Goal: Task Accomplishment & Management: Manage account settings

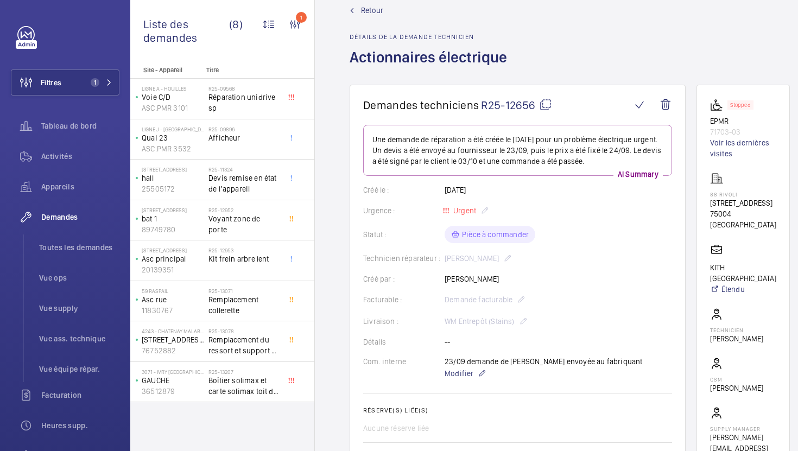
scroll to position [660, 0]
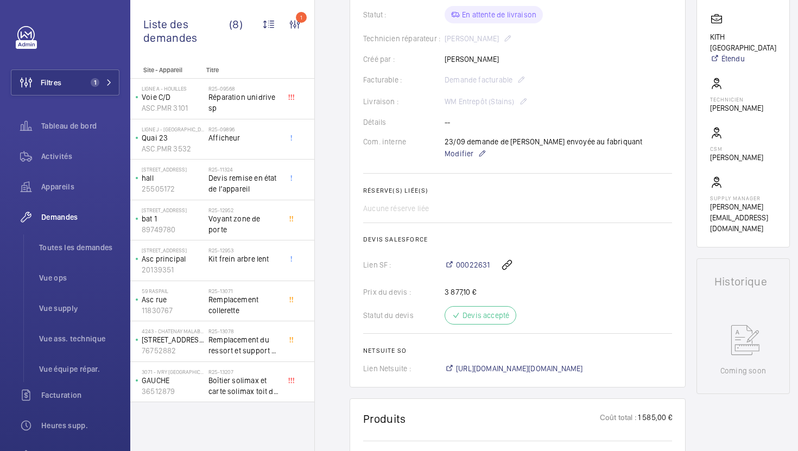
scroll to position [179, 0]
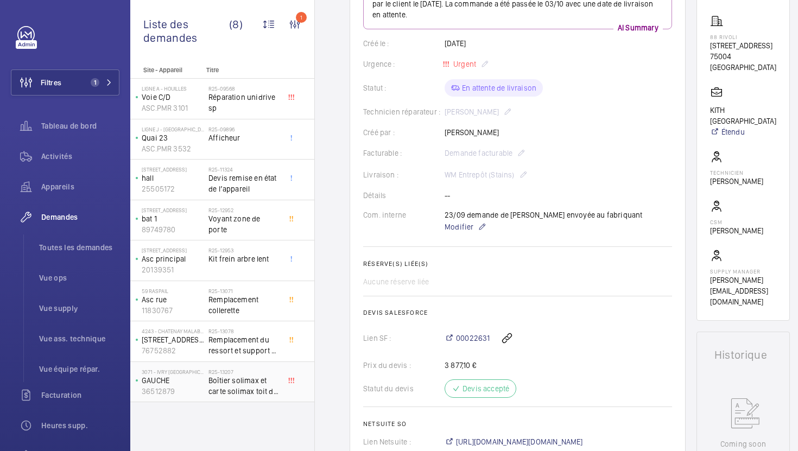
click at [257, 394] on span "Boîtier solimax et carte solimax toit de cabine" at bounding box center [244, 386] width 72 height 22
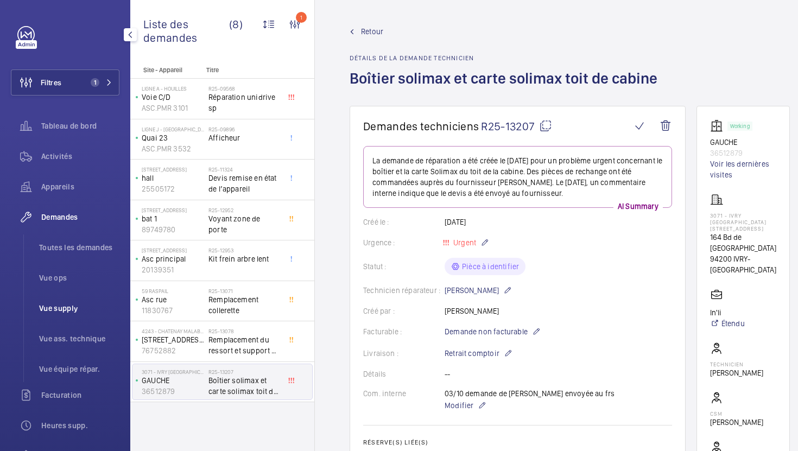
click at [53, 305] on span "Vue supply" at bounding box center [79, 308] width 80 height 11
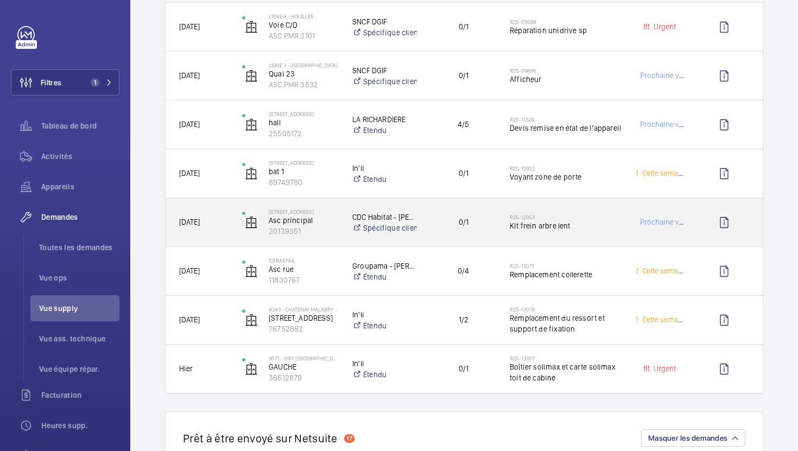
scroll to position [813, 0]
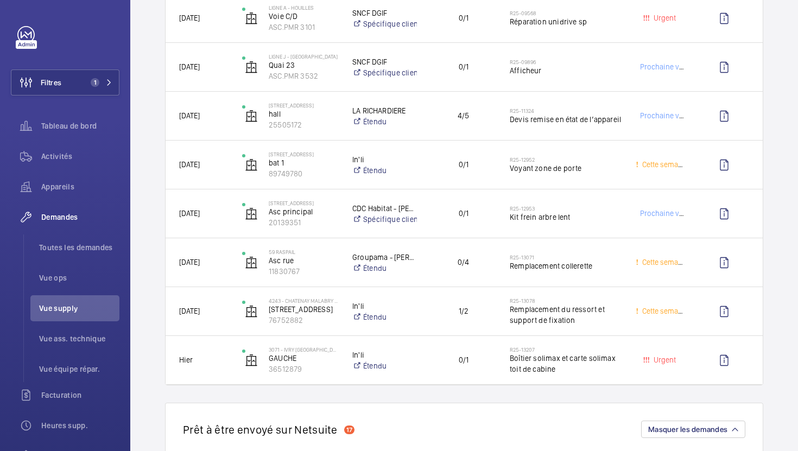
click at [642, 385] on div "Date Site - Appareil Client" at bounding box center [464, 172] width 598 height 428
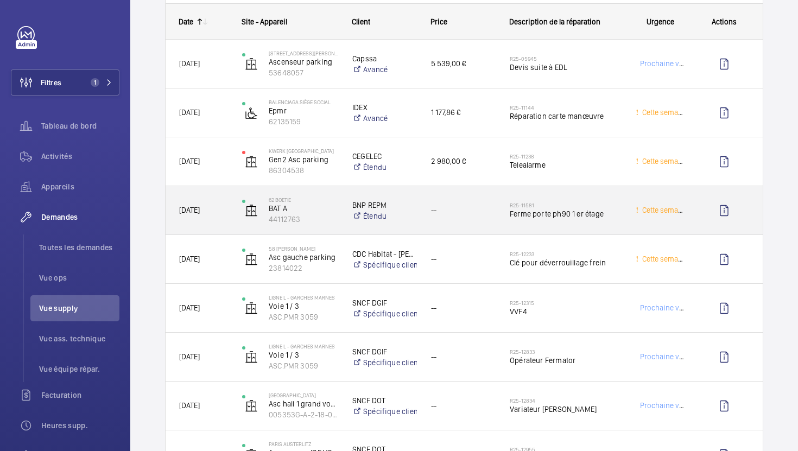
scroll to position [1266, 0]
click at [587, 167] on span "Telealarme" at bounding box center [566, 164] width 112 height 11
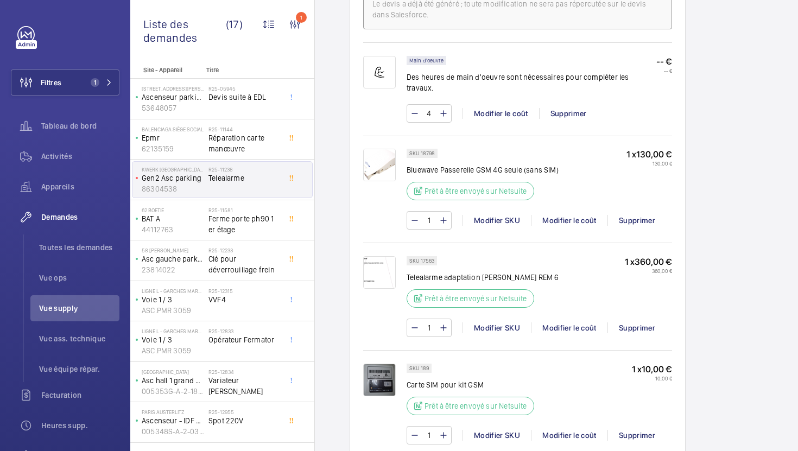
scroll to position [718, 0]
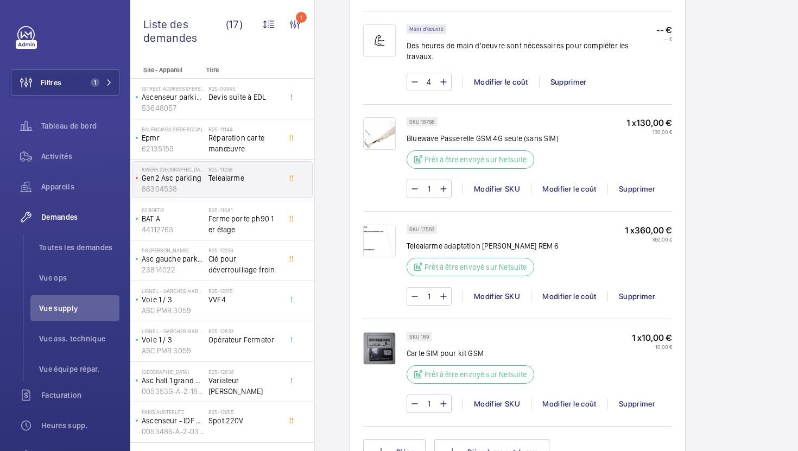
click at [376, 239] on img at bounding box center [379, 241] width 33 height 33
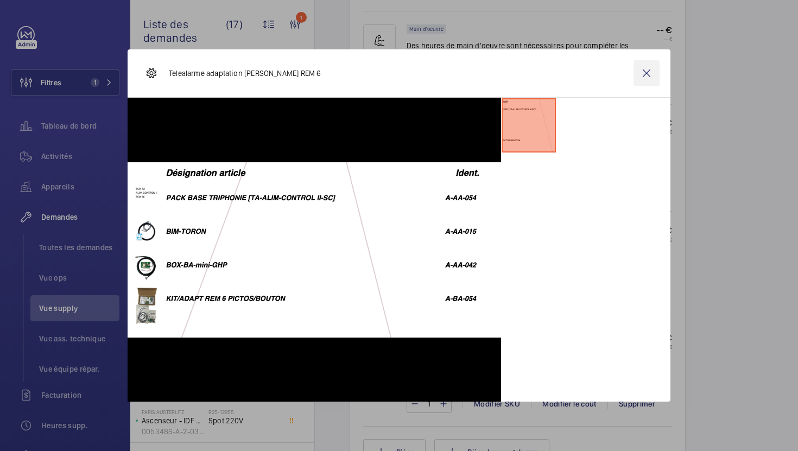
click at [650, 77] on wm-front-icon-button at bounding box center [647, 73] width 26 height 26
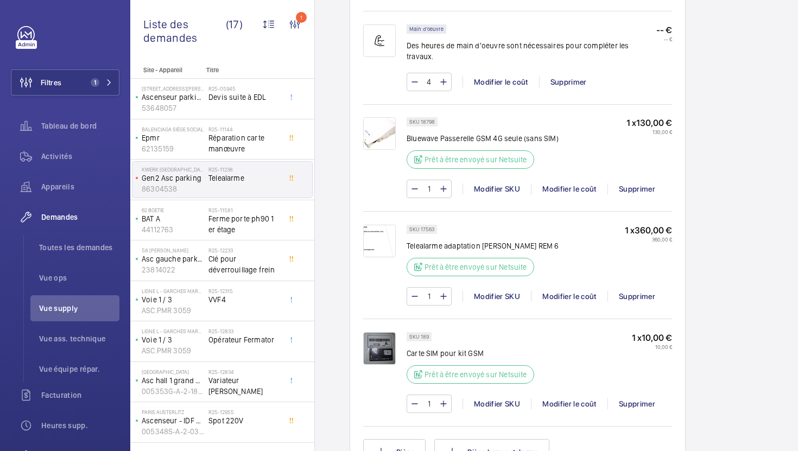
click at [429, 227] on p "SKU 17563" at bounding box center [421, 229] width 25 height 4
copy p "17563"
click at [499, 291] on div "Modifier SKU" at bounding box center [497, 296] width 68 height 11
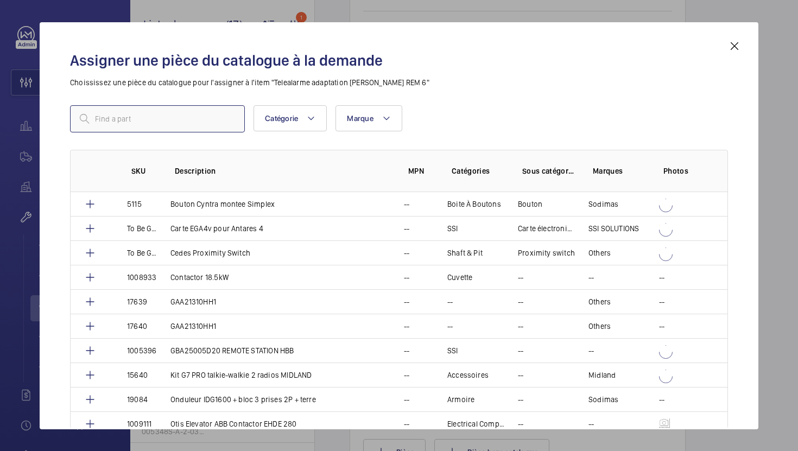
click at [122, 110] on input "text" at bounding box center [157, 118] width 175 height 27
paste input "5510"
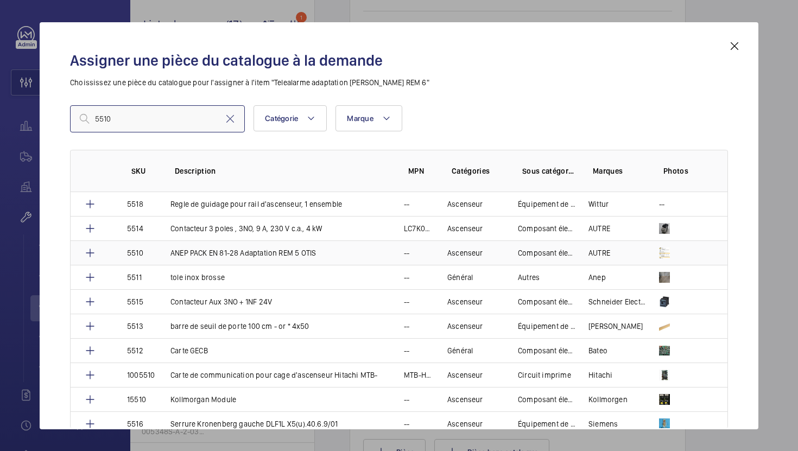
type input "5510"
click at [254, 250] on p "ANEP PACK EN 81-28 Adaptation REM 5 OTIS" at bounding box center [243, 253] width 146 height 11
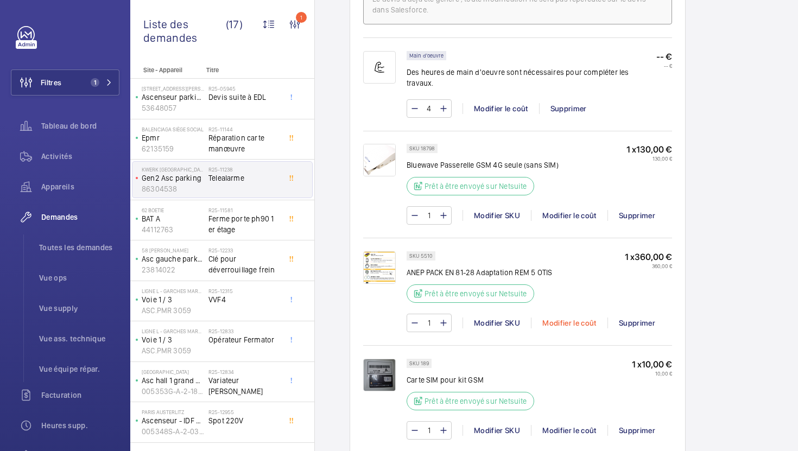
scroll to position [710, 0]
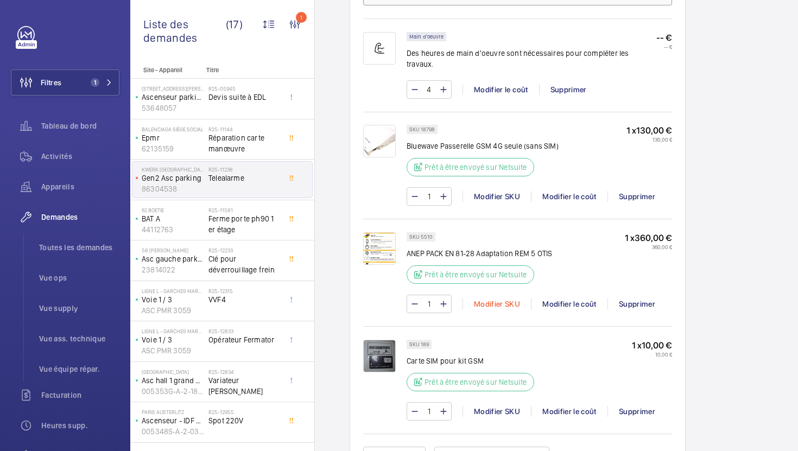
click at [500, 299] on div "Modifier SKU" at bounding box center [497, 304] width 68 height 11
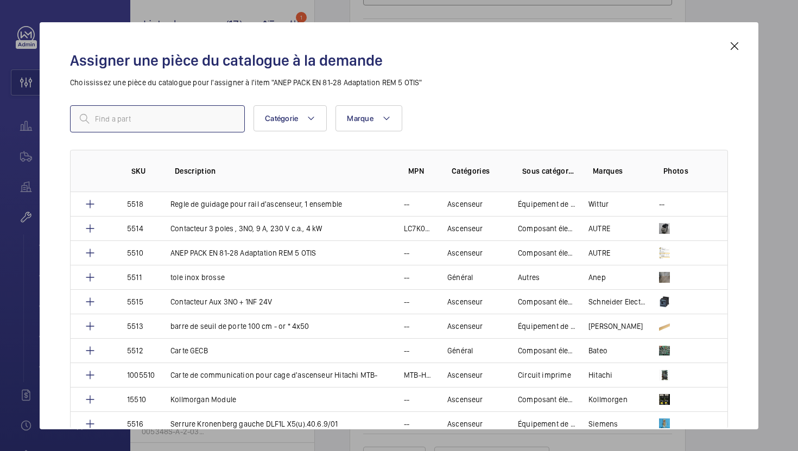
click at [165, 114] on input "text" at bounding box center [157, 118] width 175 height 27
paste input "17563"
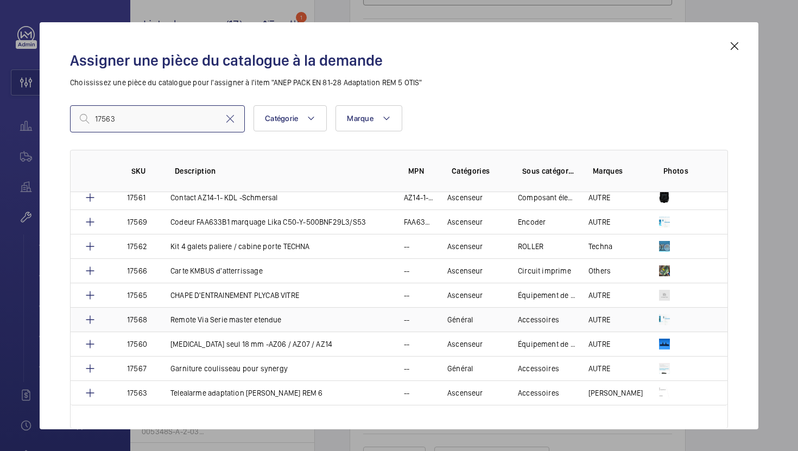
scroll to position [35, 0]
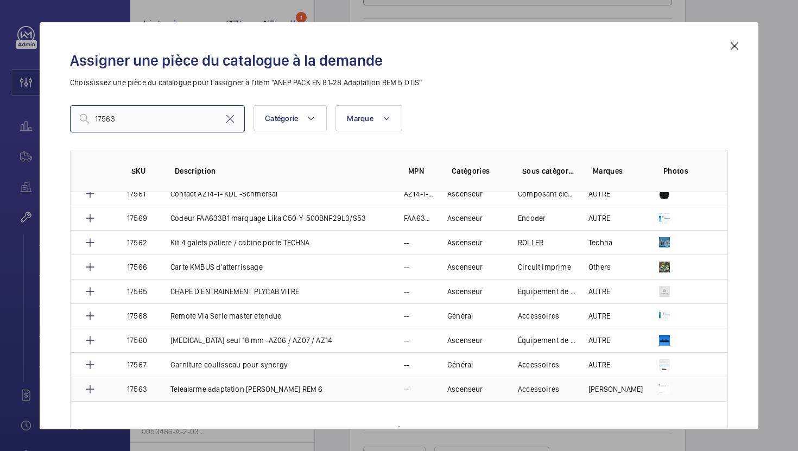
type input "17563"
click at [300, 384] on td "Telealarme adaptation OTIS REM 6" at bounding box center [273, 389] width 233 height 25
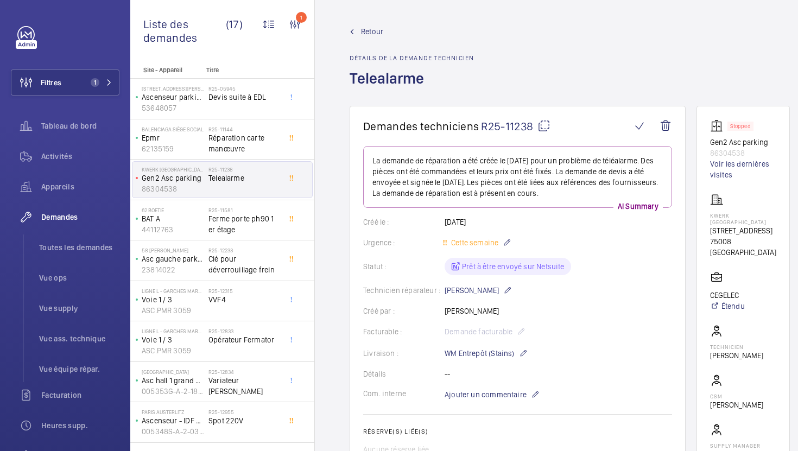
click at [547, 133] on wm-front-card-header "Demandes techniciens R25-11238" at bounding box center [517, 132] width 309 height 27
click at [544, 125] on mat-icon at bounding box center [544, 125] width 13 height 13
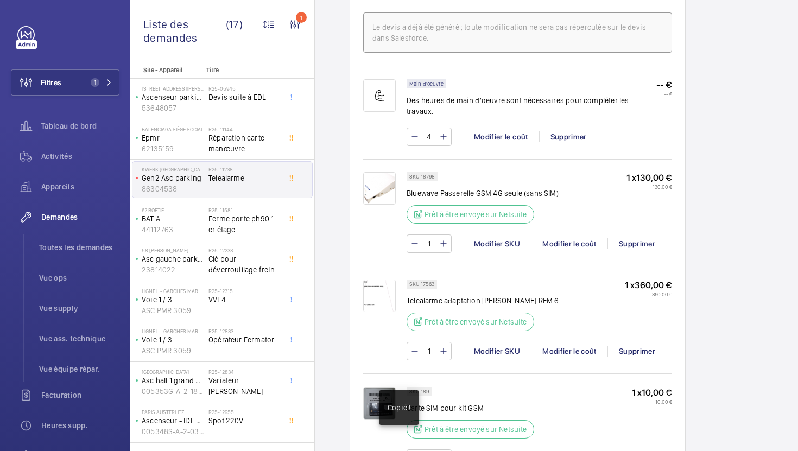
scroll to position [685, 0]
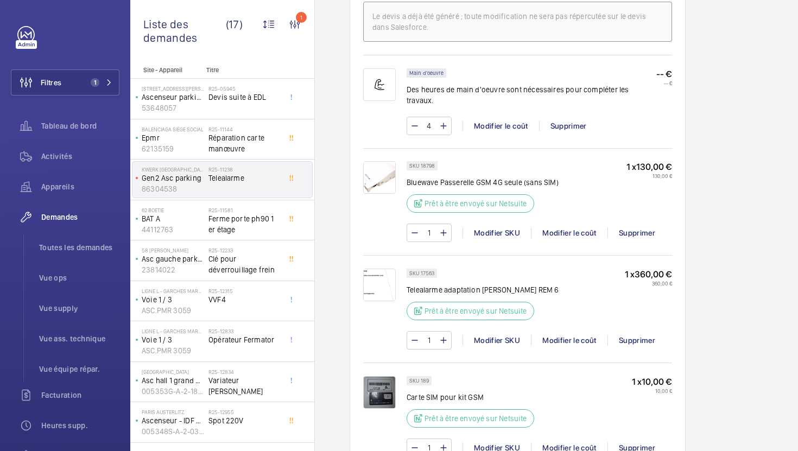
click at [378, 283] on img at bounding box center [379, 285] width 33 height 33
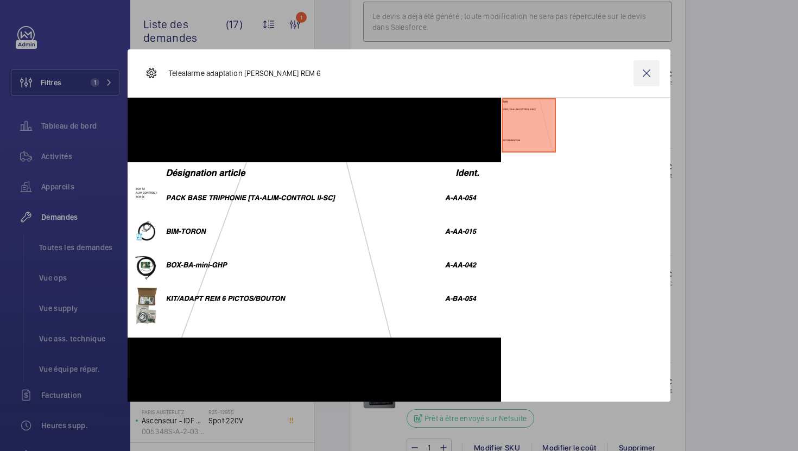
click at [654, 79] on wm-front-icon-button at bounding box center [647, 73] width 26 height 26
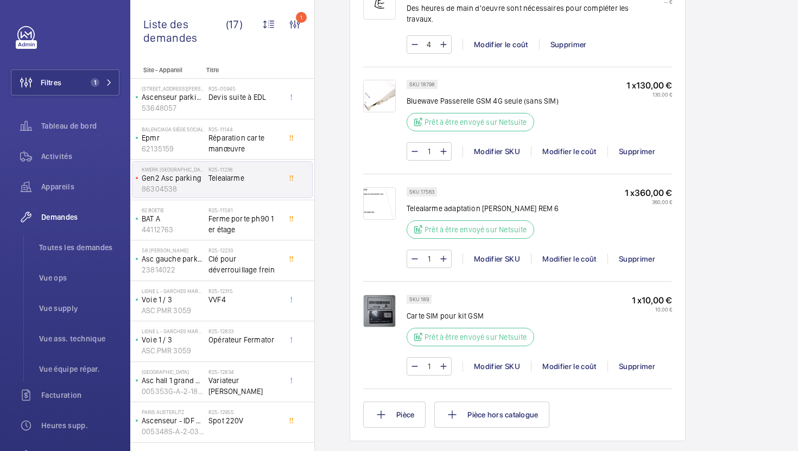
scroll to position [747, 0]
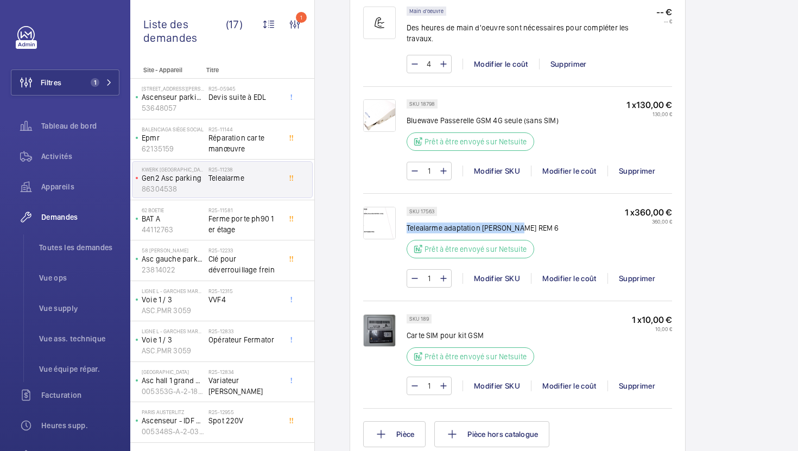
drag, startPoint x: 526, startPoint y: 219, endPoint x: 408, endPoint y: 220, distance: 118.4
click at [408, 223] on p "Telealarme adaptation OTIS REM 6" at bounding box center [483, 228] width 152 height 11
copy p "Telealarme adaptation OTIS REM 6"
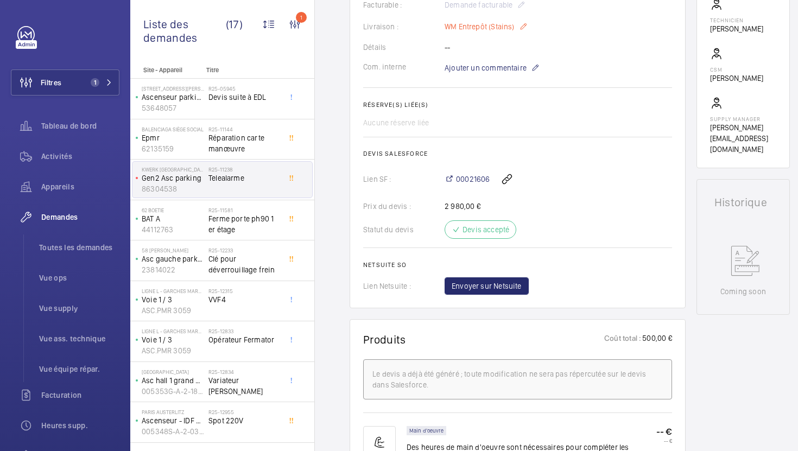
scroll to position [220, 0]
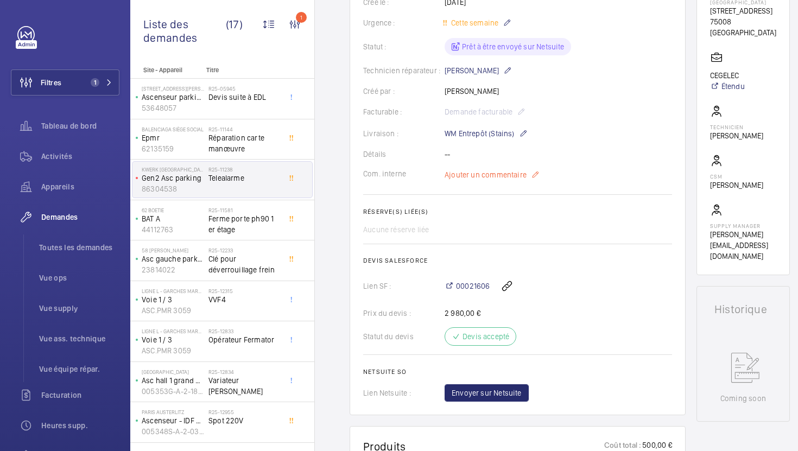
click at [488, 179] on span "Ajouter un commentaire" at bounding box center [486, 174] width 82 height 11
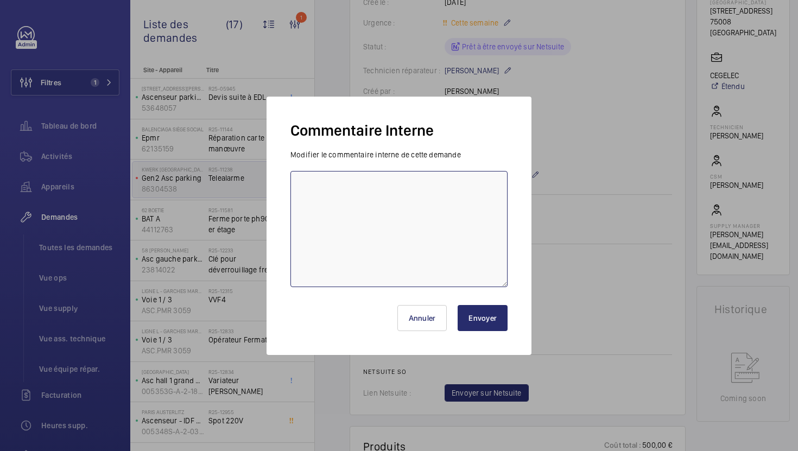
click at [428, 233] on textarea at bounding box center [398, 229] width 217 height 116
click at [429, 316] on button "Annuler" at bounding box center [422, 318] width 50 height 26
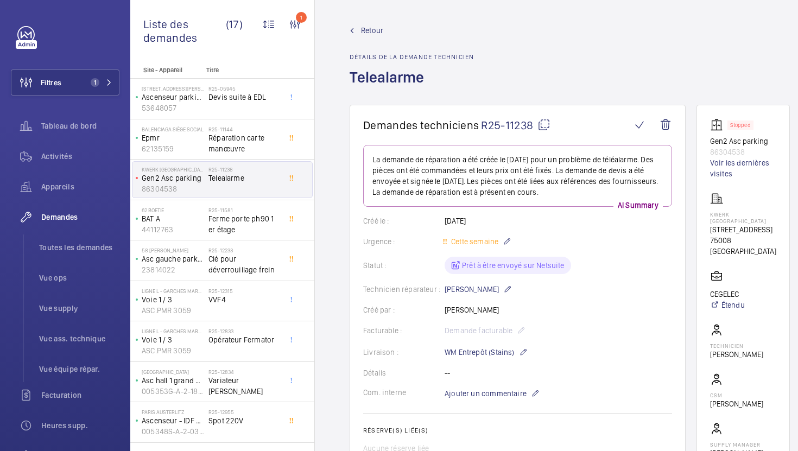
scroll to position [0, 0]
click at [545, 124] on mat-icon at bounding box center [544, 125] width 13 height 13
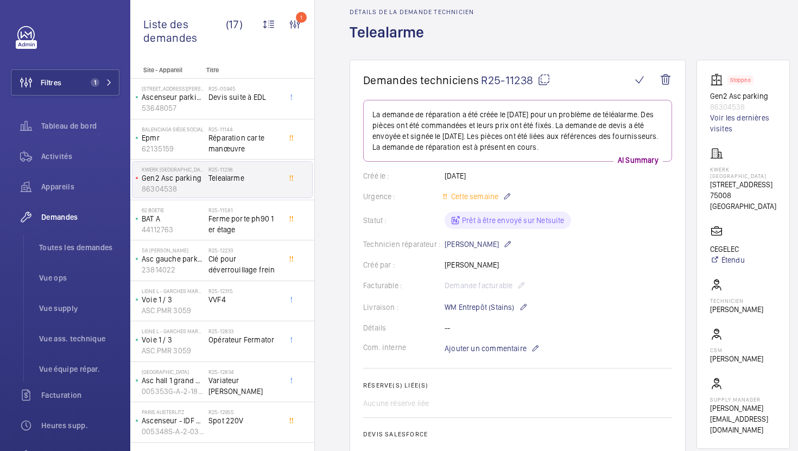
scroll to position [130, 0]
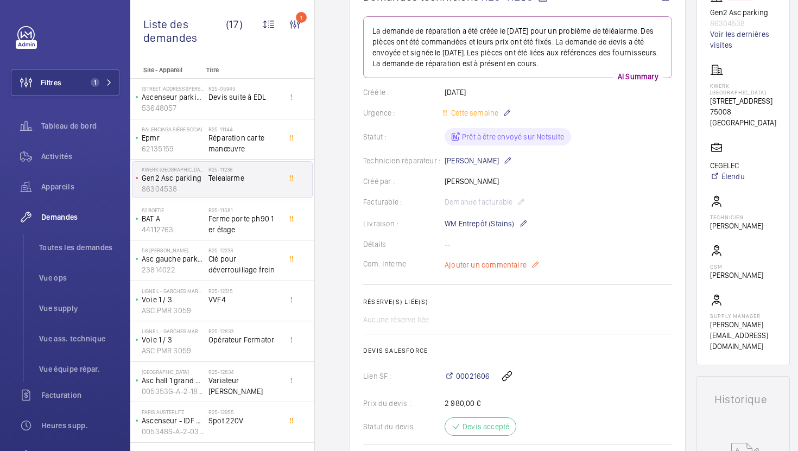
click at [500, 268] on span "Ajouter un commentaire" at bounding box center [486, 265] width 82 height 11
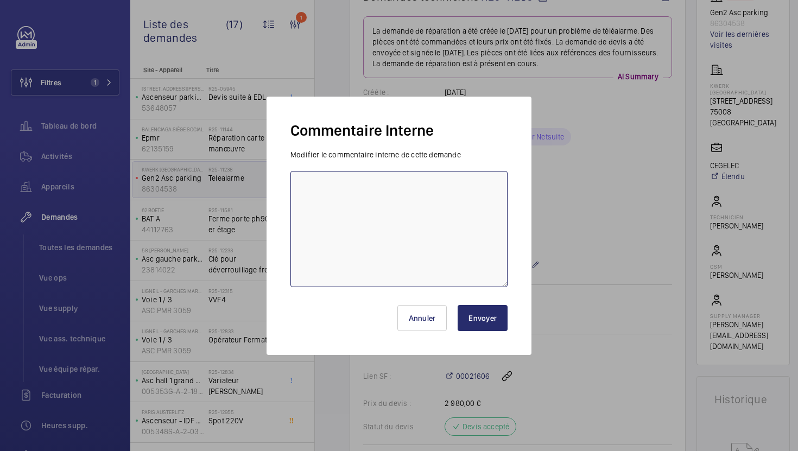
click at [383, 238] on textarea at bounding box center [398, 229] width 217 height 116
type textarea "03/10 demande de devis envoyée à anep"
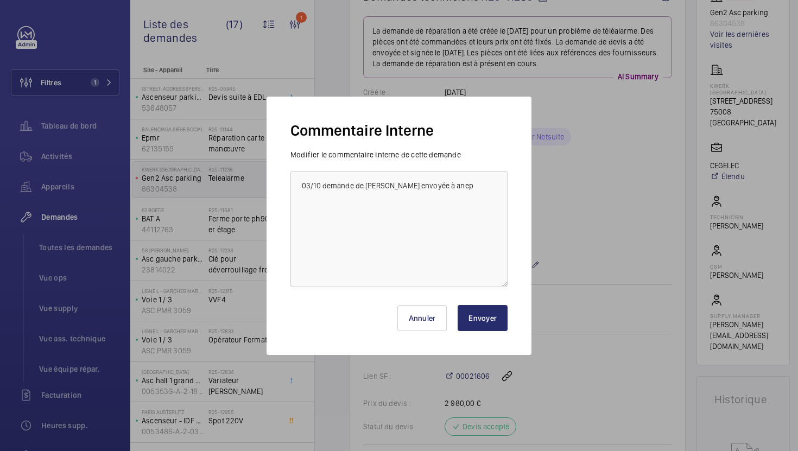
click at [504, 323] on button "Envoyer" at bounding box center [483, 318] width 50 height 26
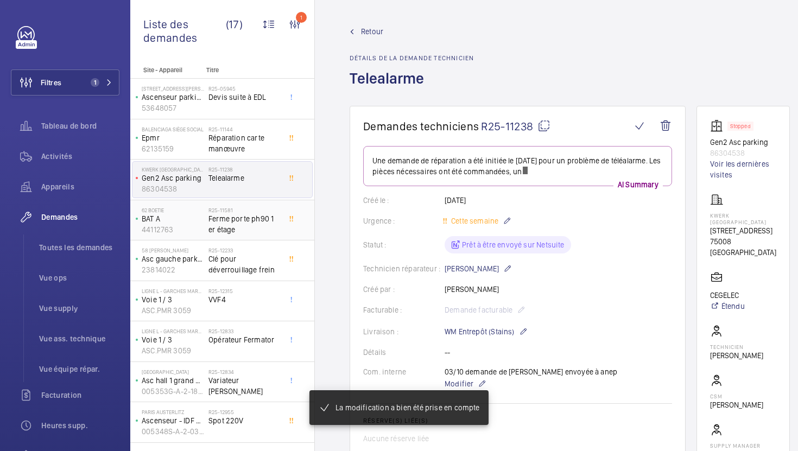
click at [246, 232] on span "Ferme porte ph90 1 er étage" at bounding box center [244, 224] width 72 height 22
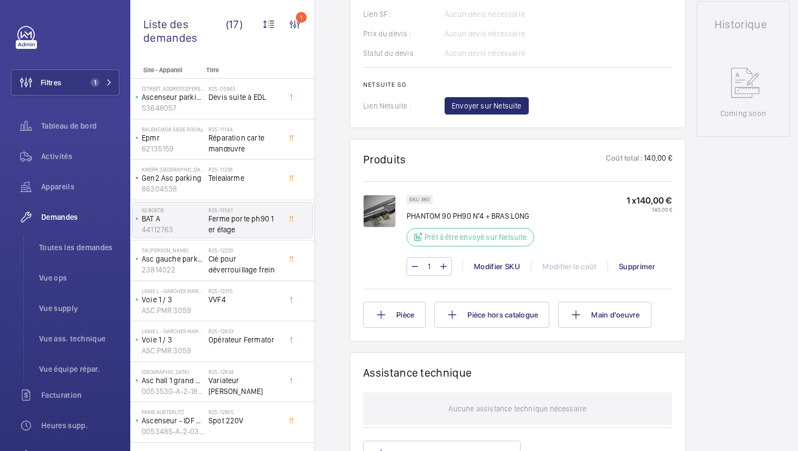
scroll to position [501, 0]
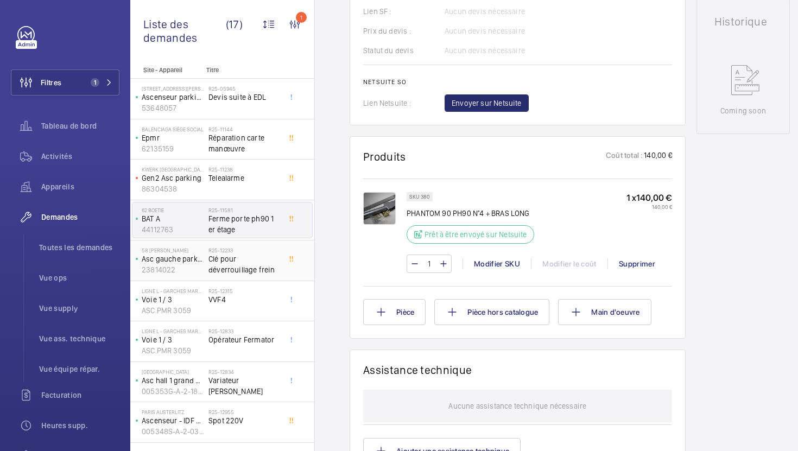
click at [250, 260] on span "Clé pour déverrouillage frein" at bounding box center [244, 265] width 72 height 22
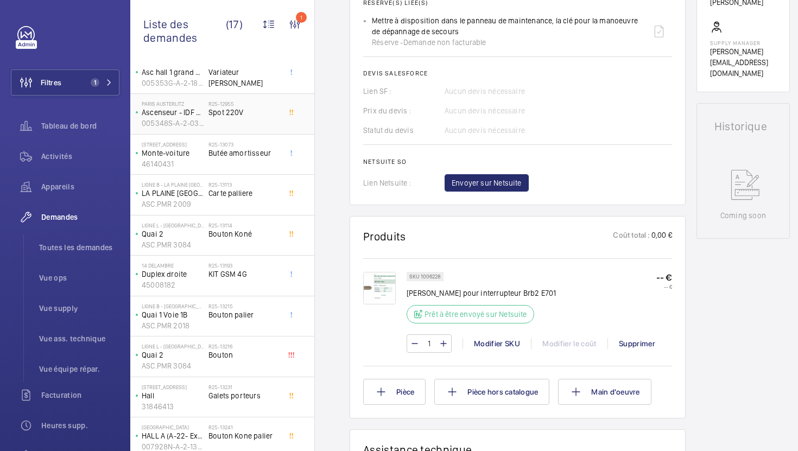
scroll to position [315, 0]
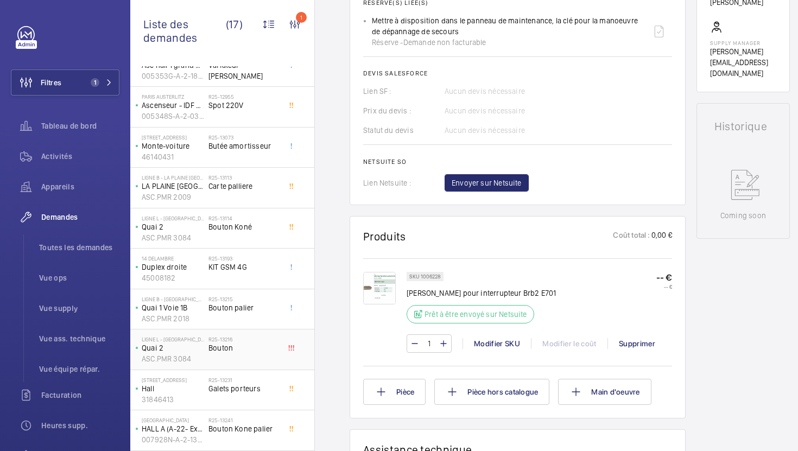
click at [256, 344] on span "Bouton" at bounding box center [244, 348] width 72 height 11
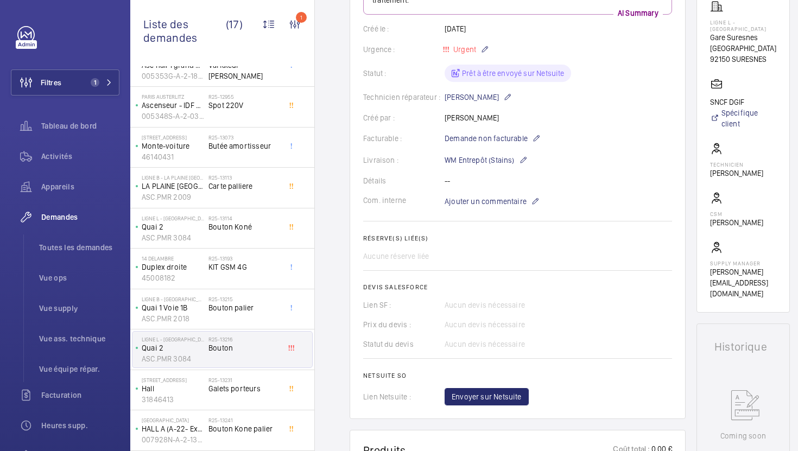
scroll to position [187, 0]
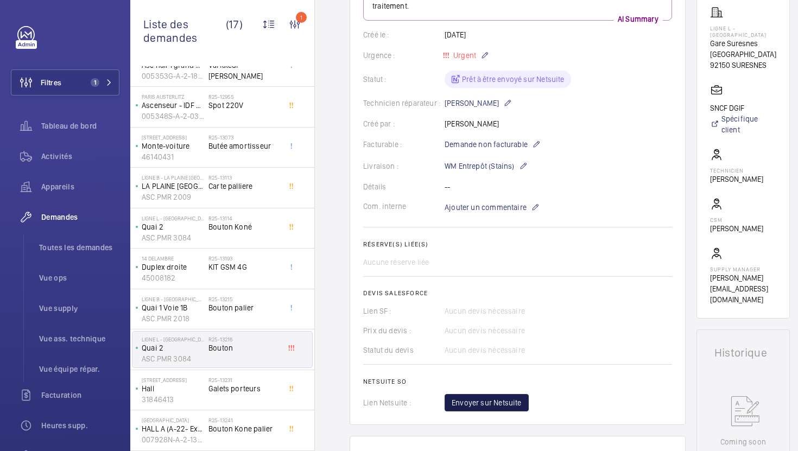
click at [475, 400] on span "Envoyer sur Netsuite" at bounding box center [487, 402] width 70 height 11
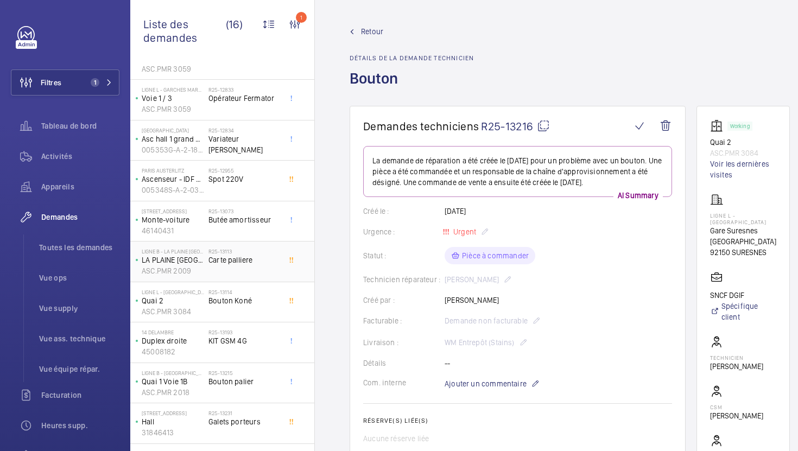
scroll to position [275, 0]
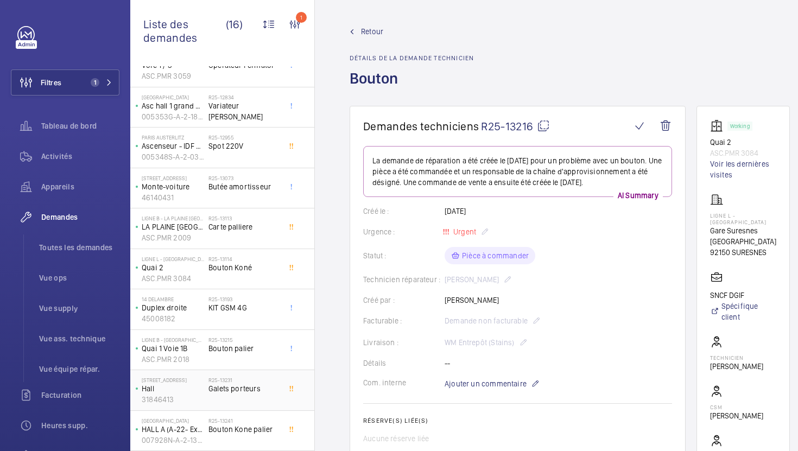
click at [258, 405] on div "R25-13231 Galets porteurs" at bounding box center [244, 392] width 72 height 31
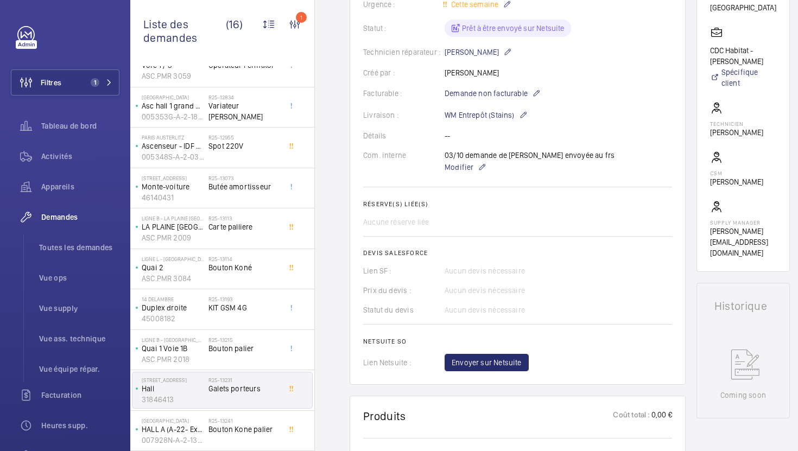
scroll to position [217, 0]
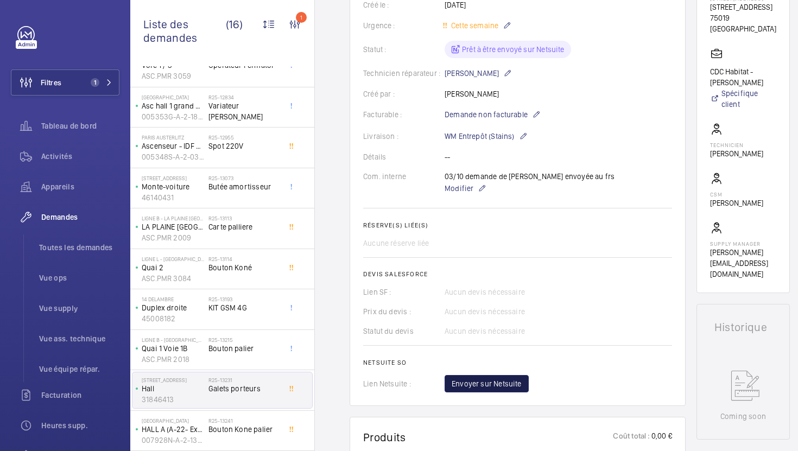
click at [485, 384] on span "Envoyer sur Netsuite" at bounding box center [487, 383] width 70 height 11
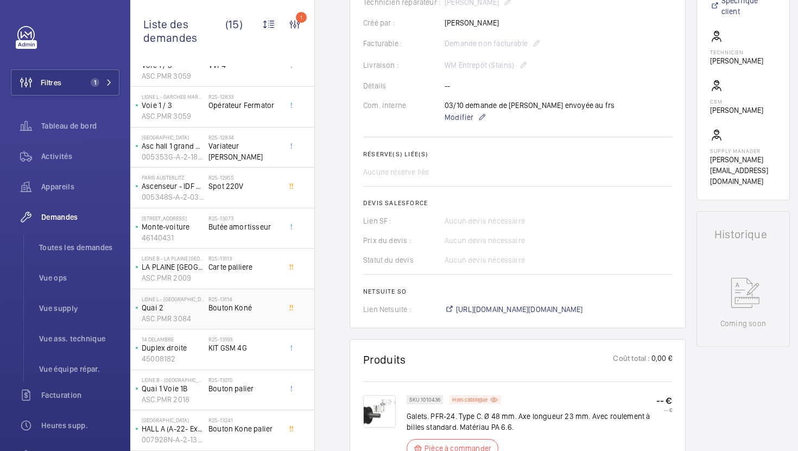
scroll to position [321, 0]
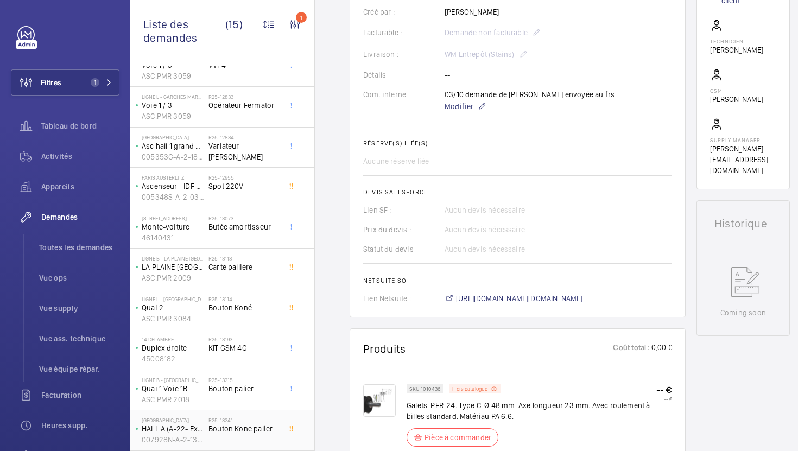
click at [262, 435] on div "R25-13241 Bouton Kone palier" at bounding box center [244, 432] width 72 height 31
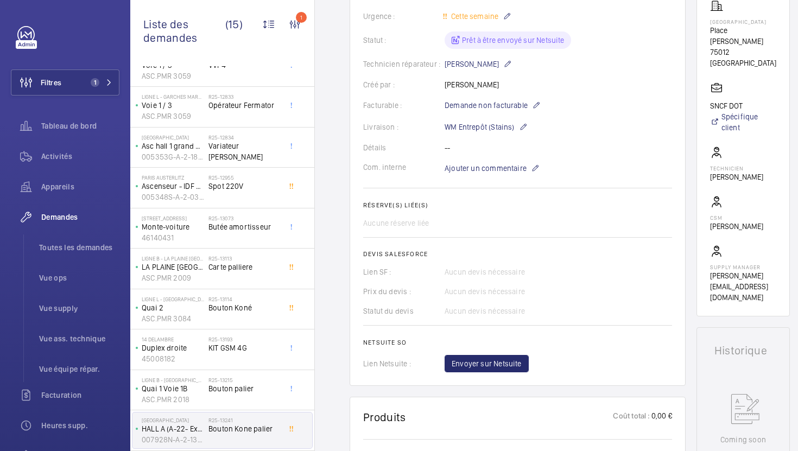
scroll to position [210, 0]
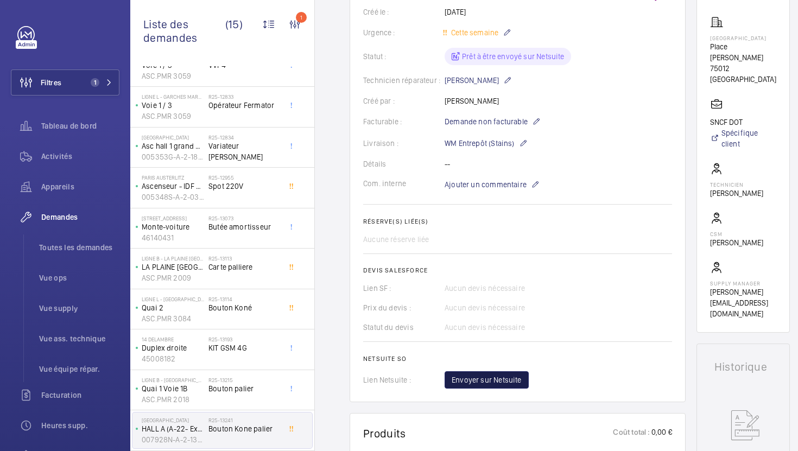
click at [492, 380] on span "Envoyer sur Netsuite" at bounding box center [487, 380] width 70 height 11
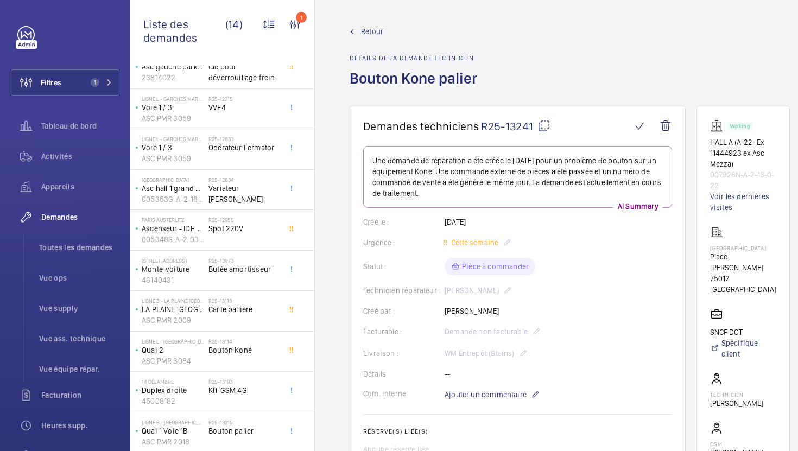
scroll to position [194, 0]
click at [239, 281] on div "R25-13073 Butée amortisseur" at bounding box center [244, 271] width 72 height 31
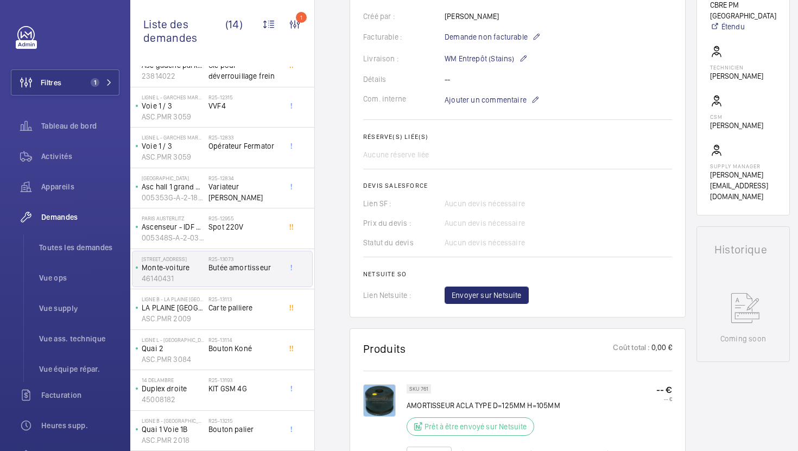
scroll to position [370, 0]
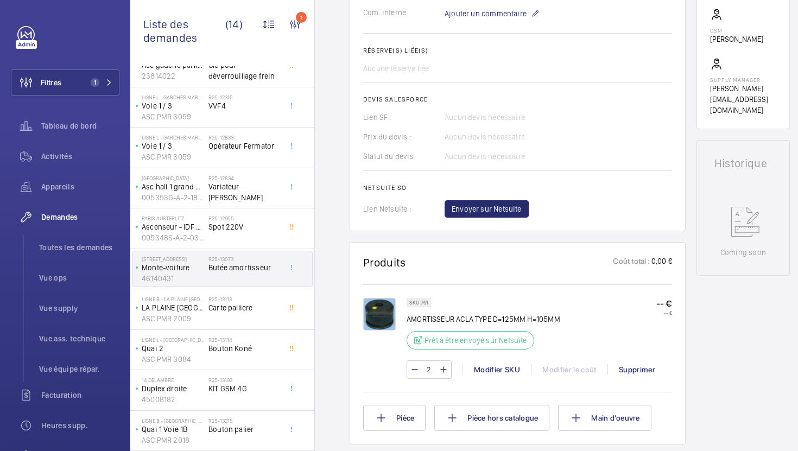
click at [424, 303] on p "SKU 761" at bounding box center [418, 303] width 19 height 4
copy p "761"
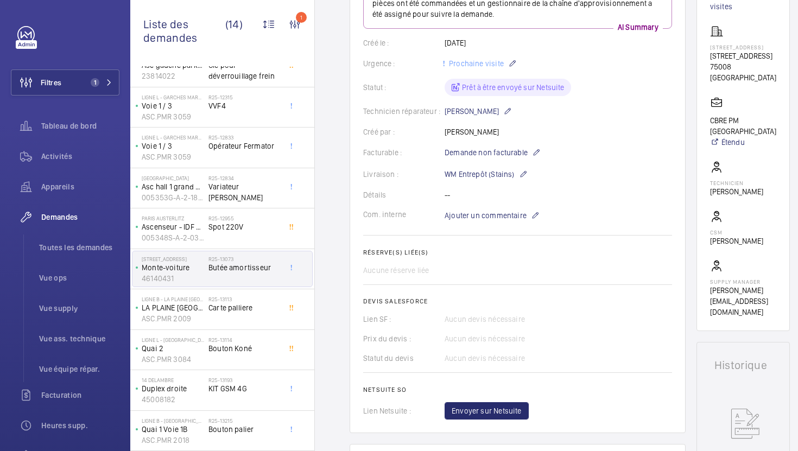
scroll to position [169, 0]
click at [502, 415] on span "Envoyer sur Netsuite" at bounding box center [487, 409] width 70 height 11
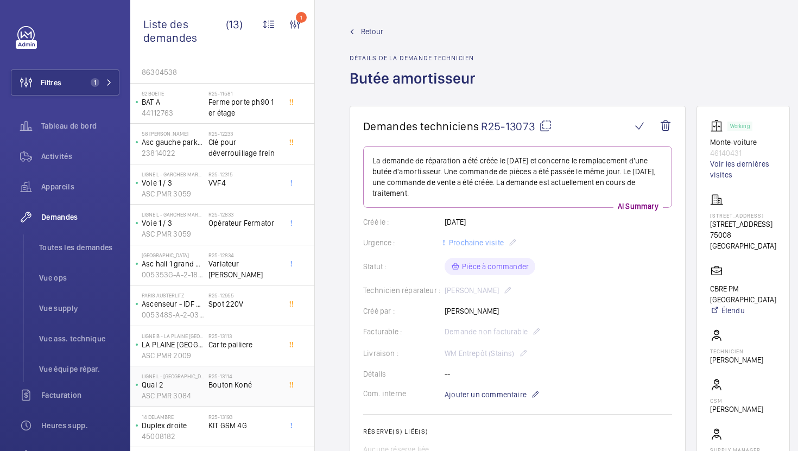
scroll to position [141, 0]
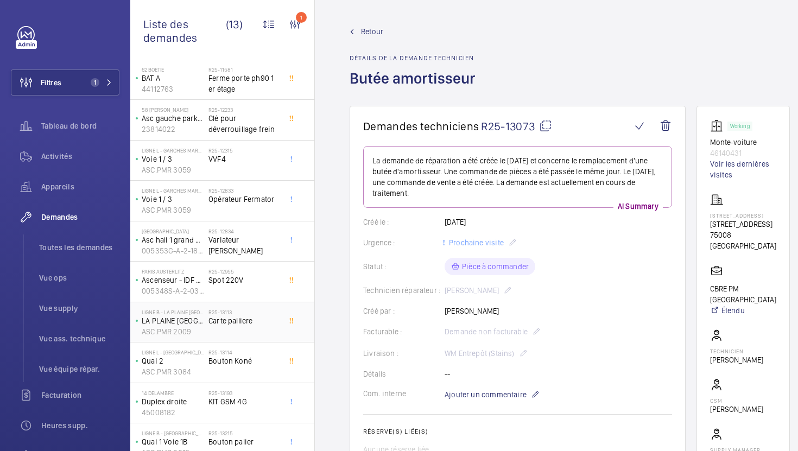
click at [271, 331] on div "R25-13113 Carte palliere" at bounding box center [244, 324] width 72 height 31
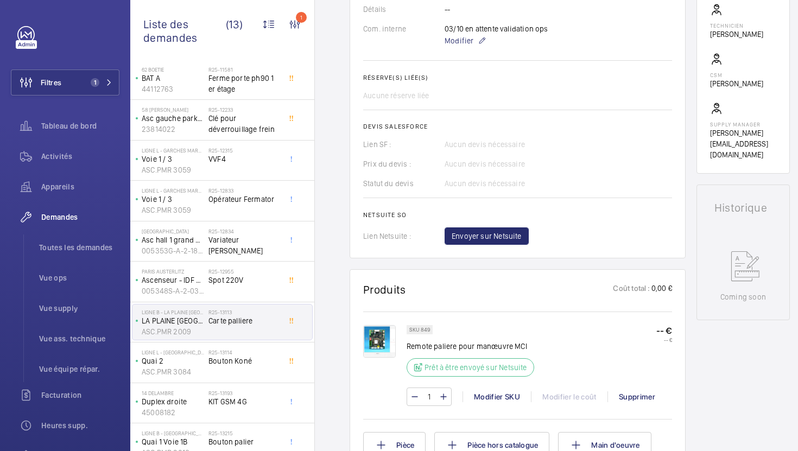
scroll to position [154, 0]
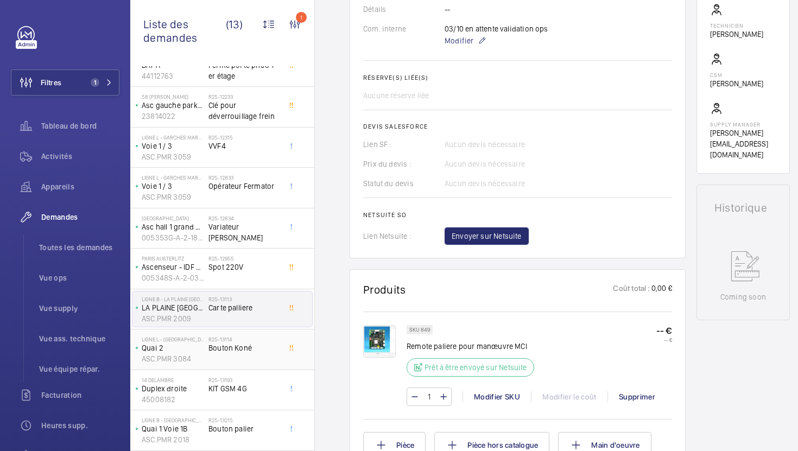
click at [268, 342] on h2 "R25-13114" at bounding box center [244, 339] width 72 height 7
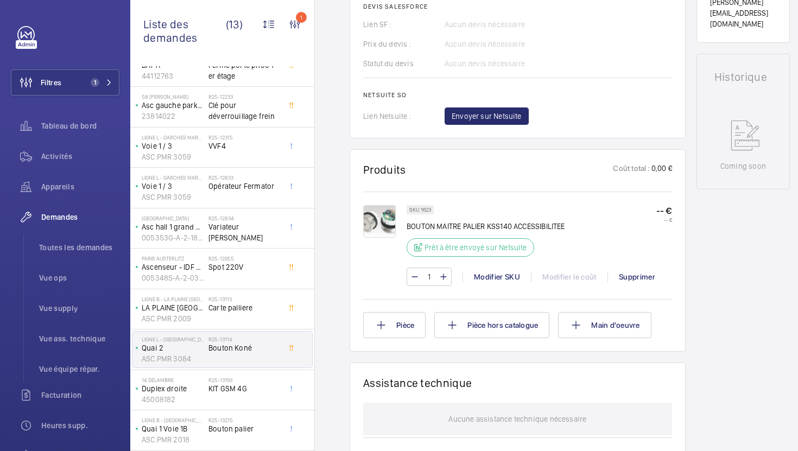
scroll to position [469, 0]
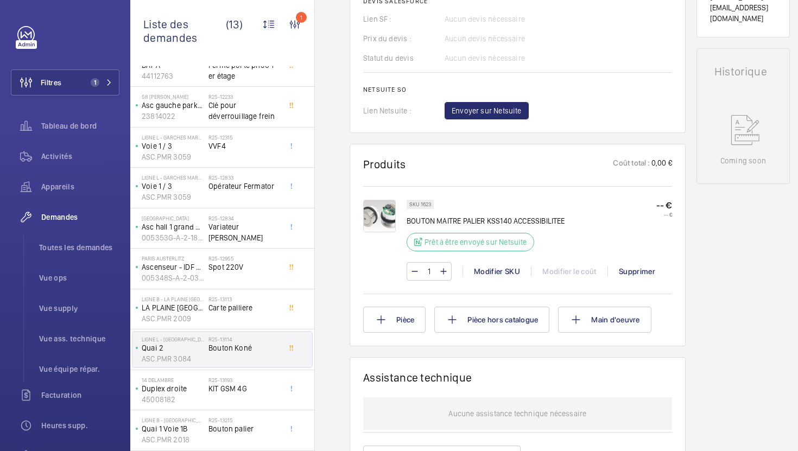
click at [426, 206] on p "SKU 1623" at bounding box center [420, 205] width 22 height 4
copy p "1623"
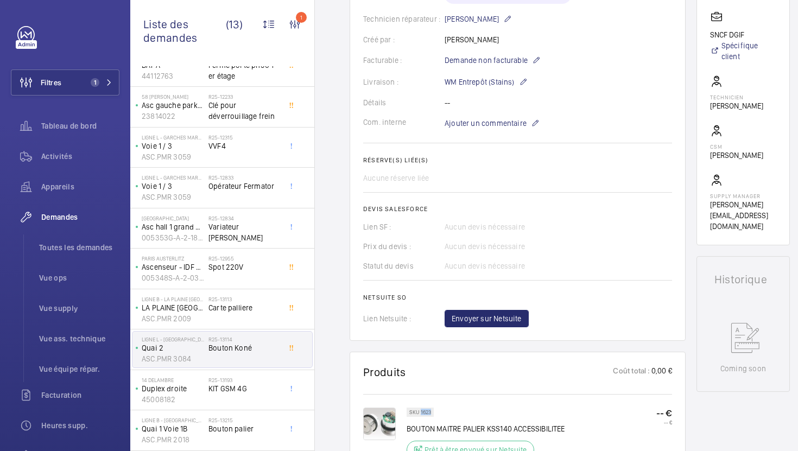
scroll to position [249, 0]
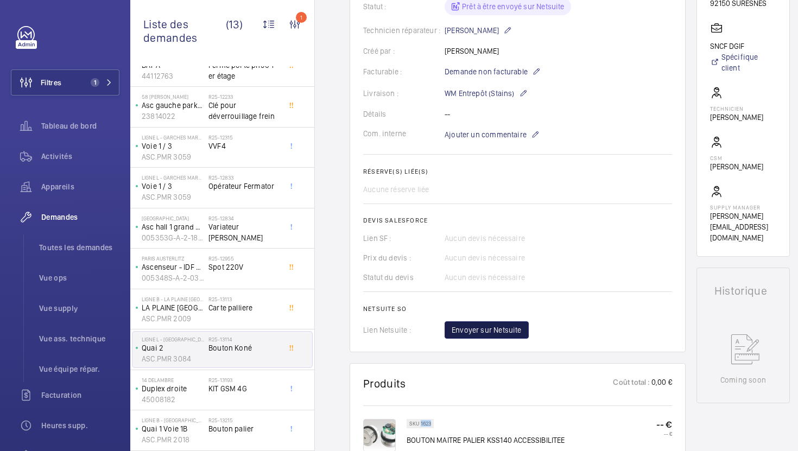
click at [478, 336] on span "Envoyer sur Netsuite" at bounding box center [487, 330] width 70 height 11
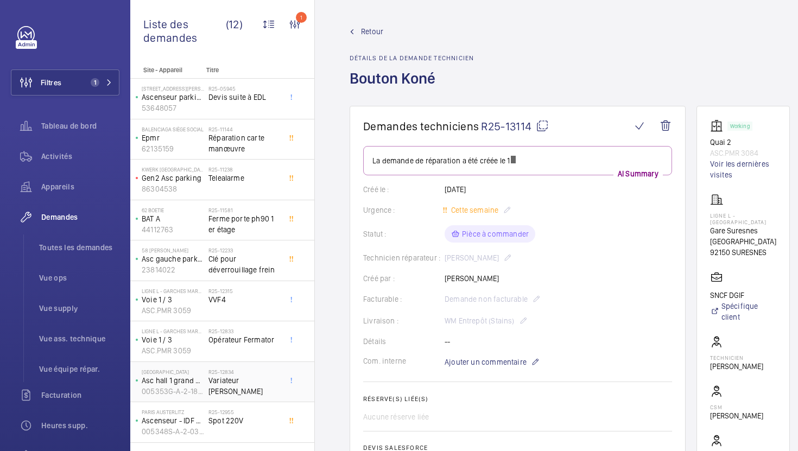
scroll to position [113, 0]
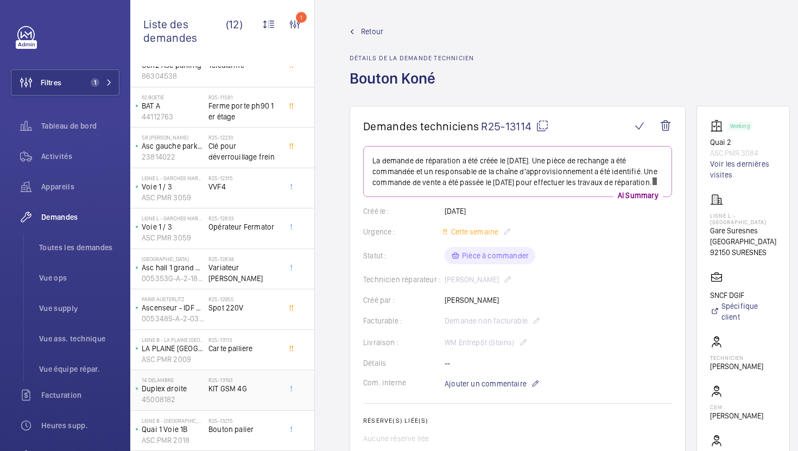
click at [268, 394] on span "KIT GSM 4G" at bounding box center [244, 388] width 72 height 11
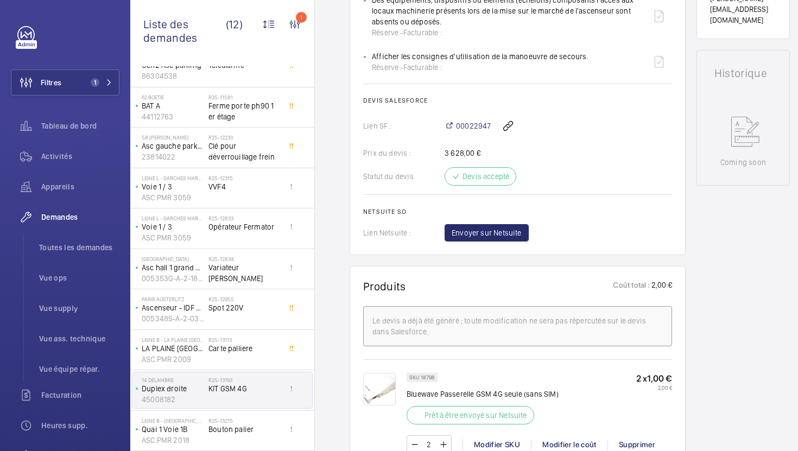
scroll to position [453, 0]
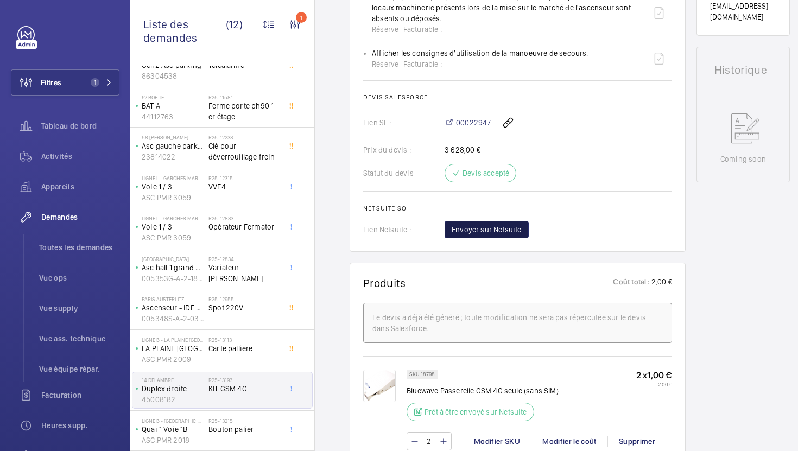
click at [478, 237] on button "Envoyer sur Netsuite" at bounding box center [487, 229] width 84 height 17
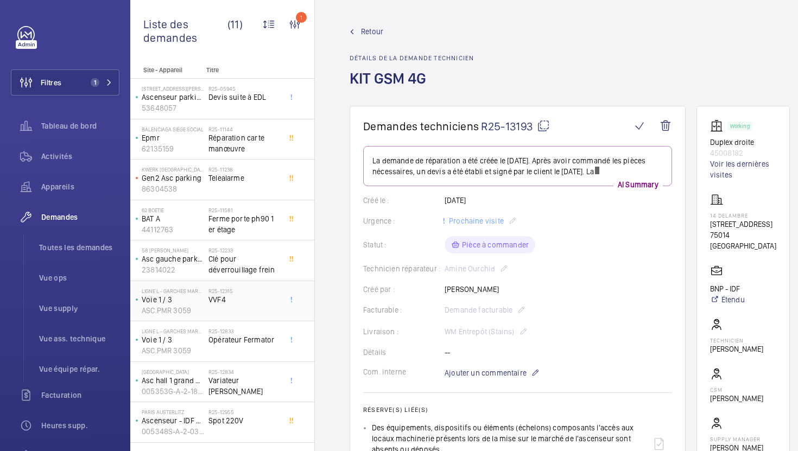
scroll to position [73, 0]
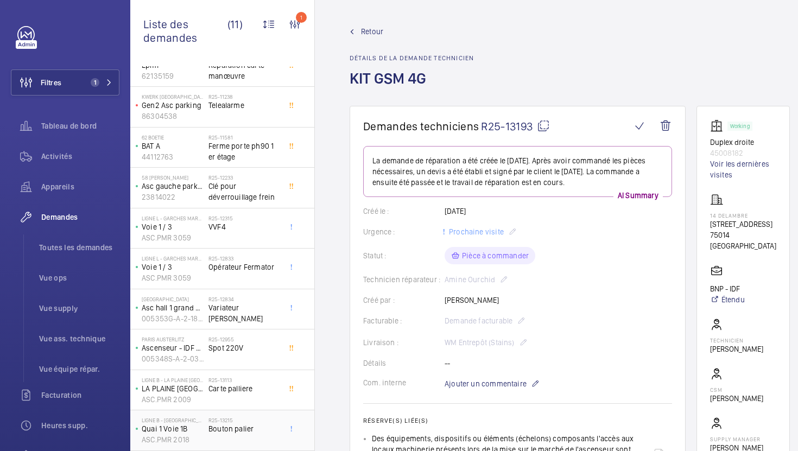
click at [236, 421] on h2 "R25-13215" at bounding box center [244, 420] width 72 height 7
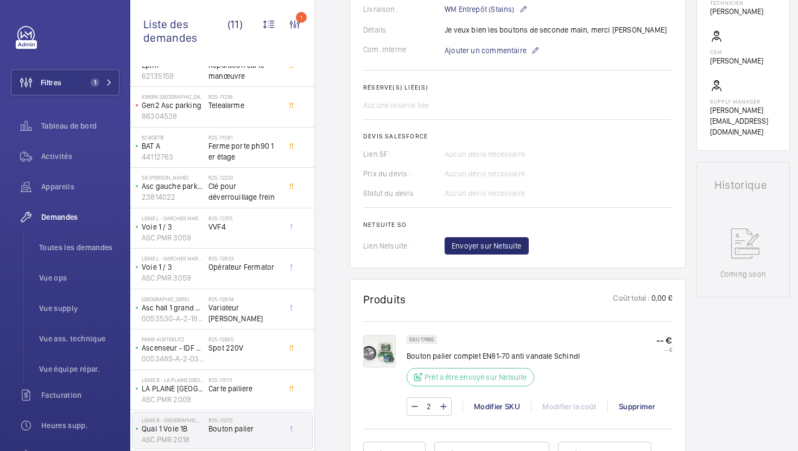
scroll to position [345, 0]
click at [389, 353] on img at bounding box center [379, 350] width 33 height 33
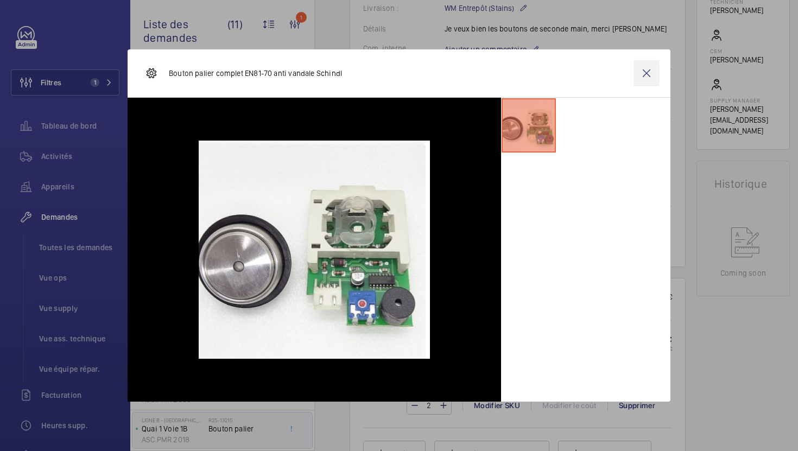
click at [647, 75] on wm-front-icon-button at bounding box center [647, 73] width 26 height 26
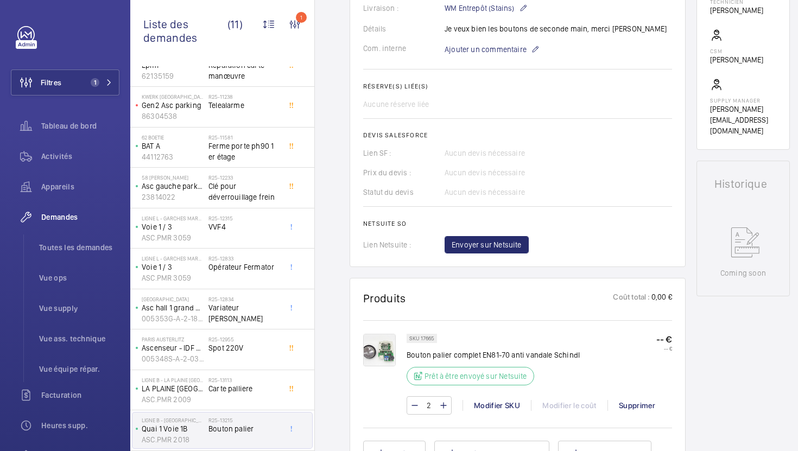
click at [428, 339] on p "SKU 17665" at bounding box center [421, 339] width 25 height 4
copy p "17665"
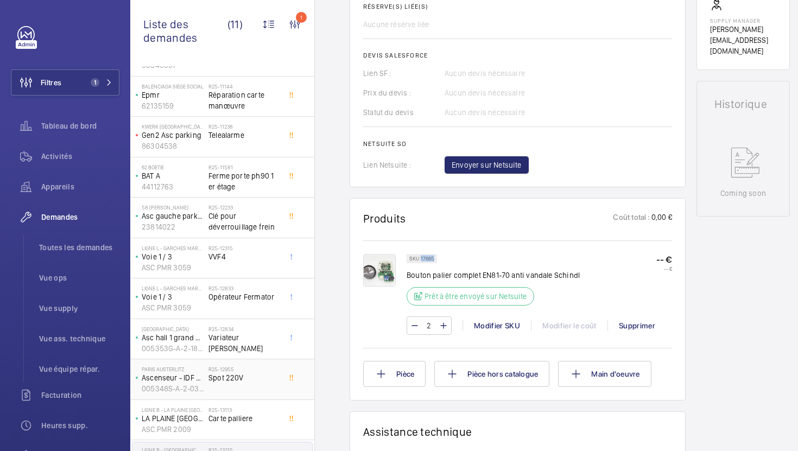
scroll to position [0, 0]
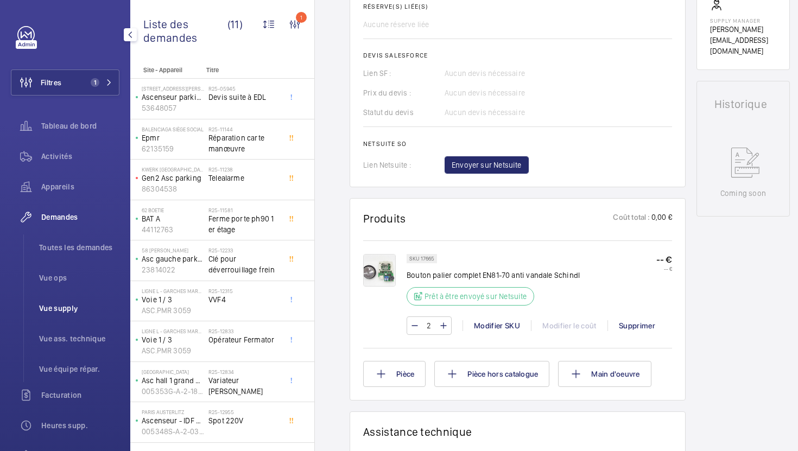
click at [74, 307] on span "Vue supply" at bounding box center [79, 308] width 80 height 11
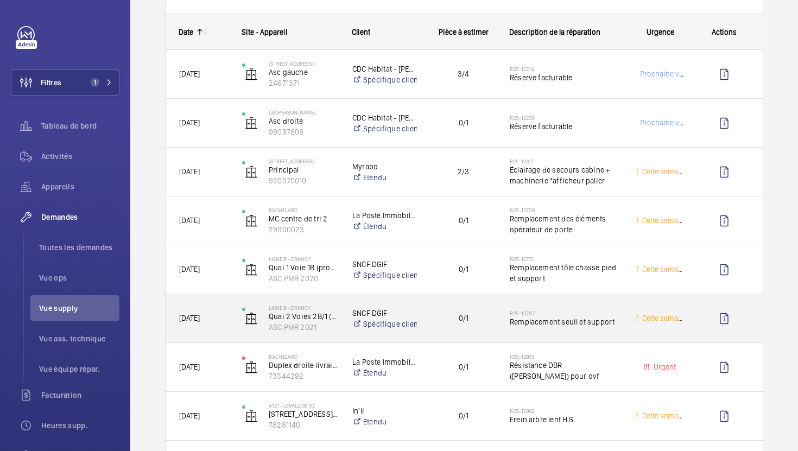
scroll to position [145, 0]
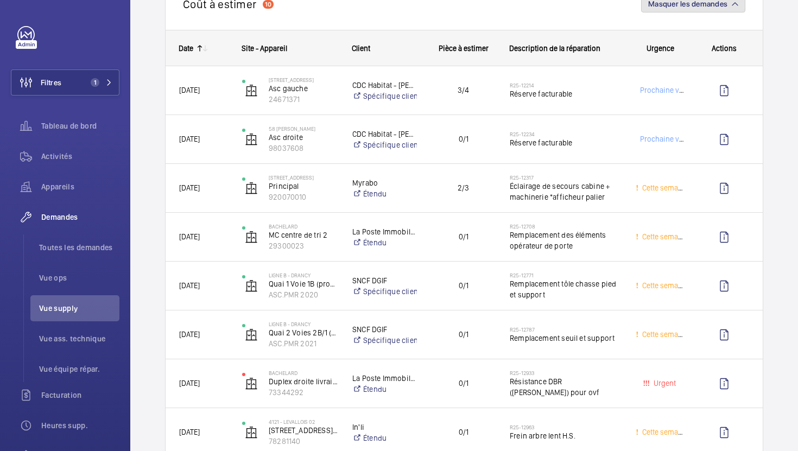
click at [710, 11] on button "Masquer les demandes" at bounding box center [693, 3] width 104 height 17
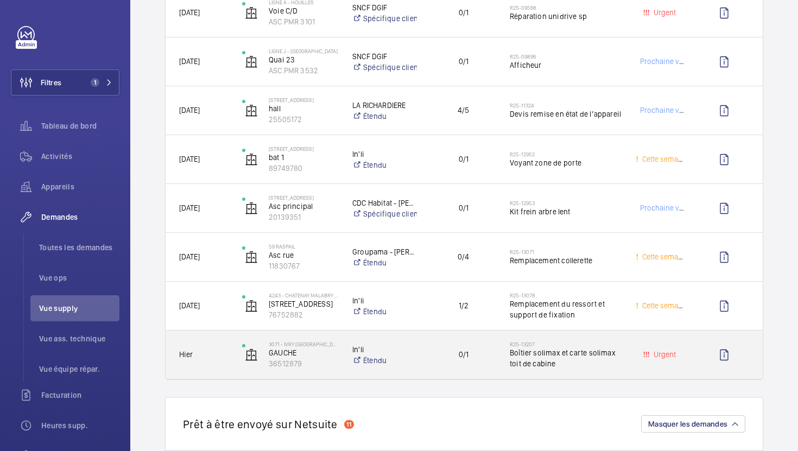
scroll to position [130, 0]
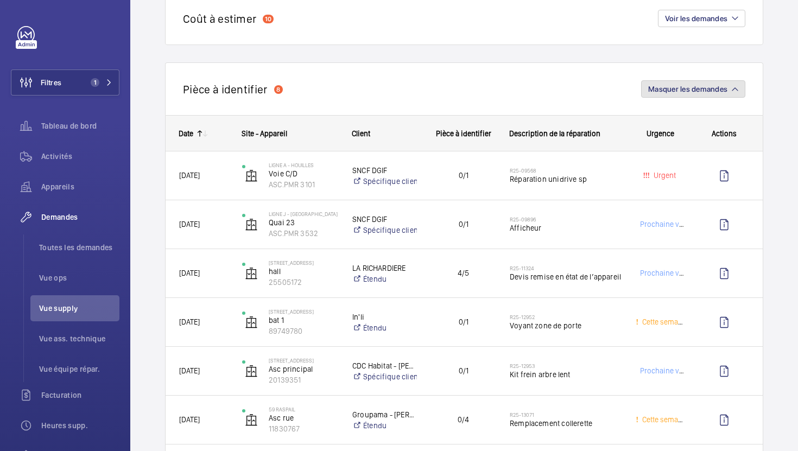
click at [715, 96] on button "Masquer les demandes" at bounding box center [693, 88] width 104 height 17
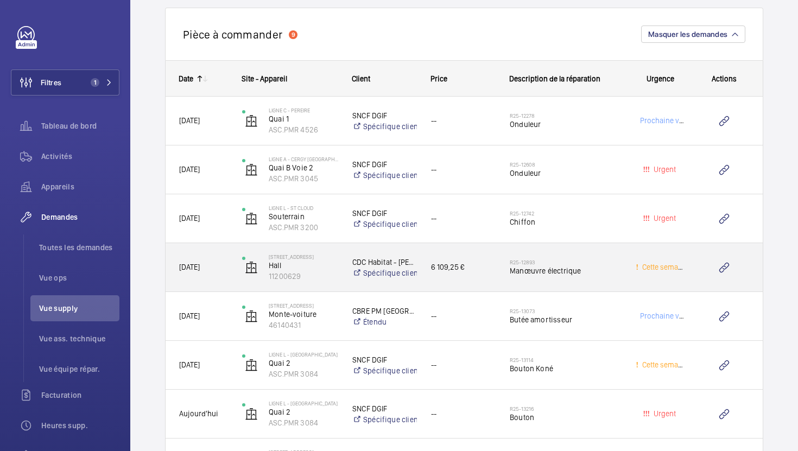
scroll to position [911, 0]
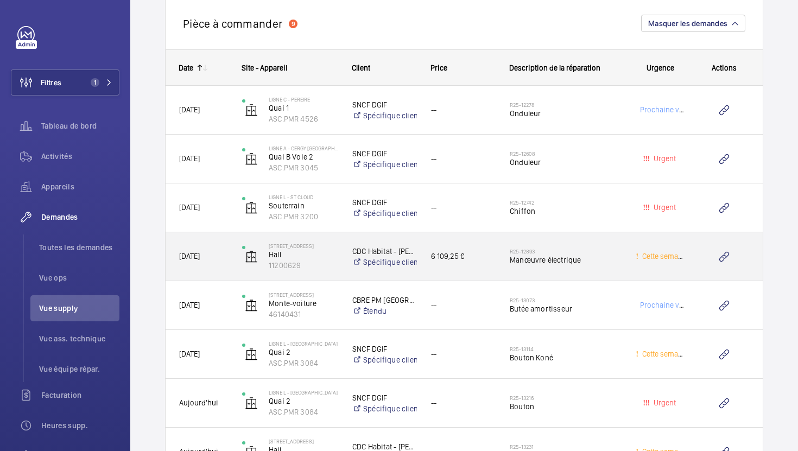
click at [597, 271] on div "R25-12893 Manœuvre électrique" at bounding box center [566, 256] width 112 height 31
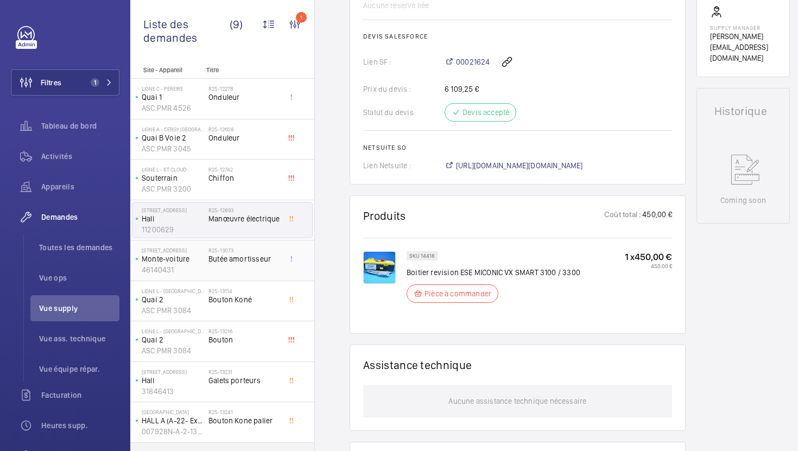
scroll to position [444, 0]
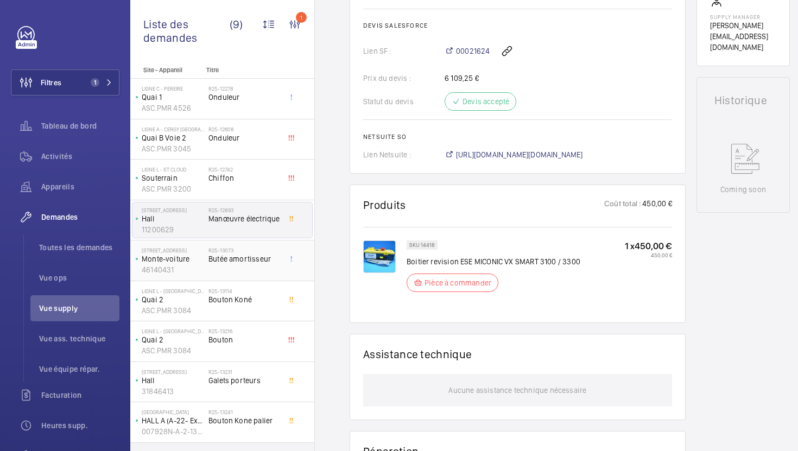
click at [265, 275] on div "R25-13073 Butée amortisseur" at bounding box center [244, 262] width 72 height 31
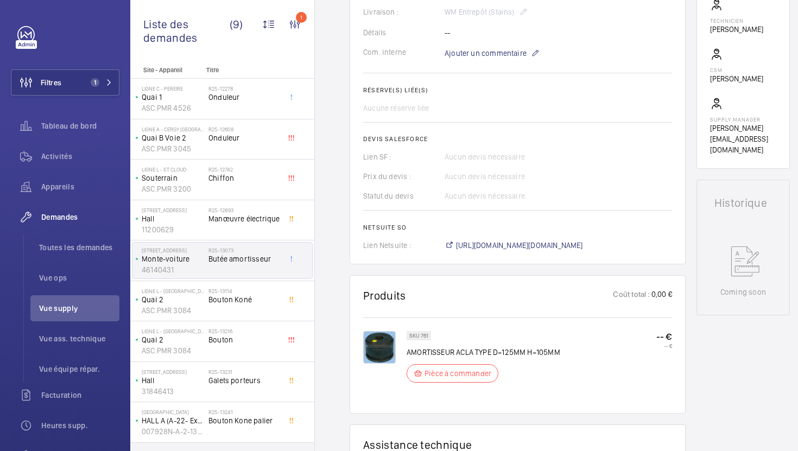
scroll to position [342, 0]
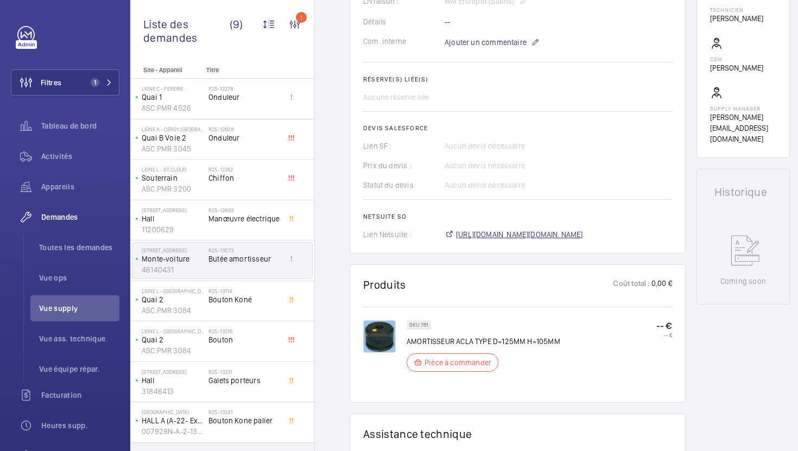
click at [561, 240] on span "https://6461500.app.netsuite.com/app/accounting/transactions/salesord.nl?id=306…" at bounding box center [519, 234] width 127 height 11
click at [237, 304] on span "Bouton Koné" at bounding box center [244, 299] width 72 height 11
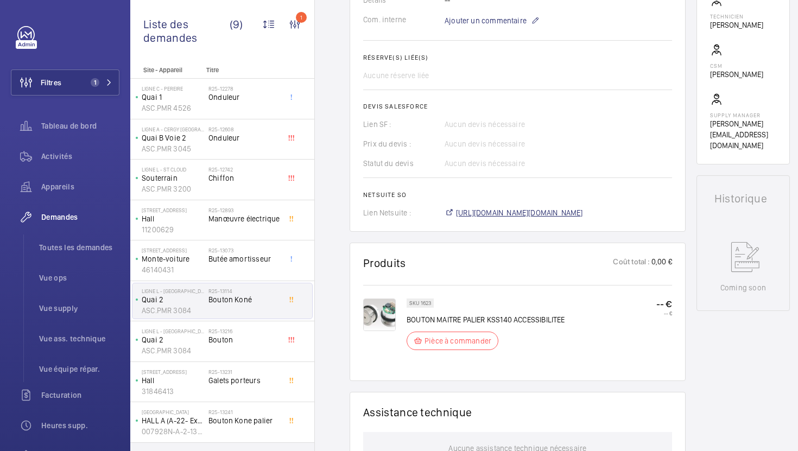
scroll to position [352, 0]
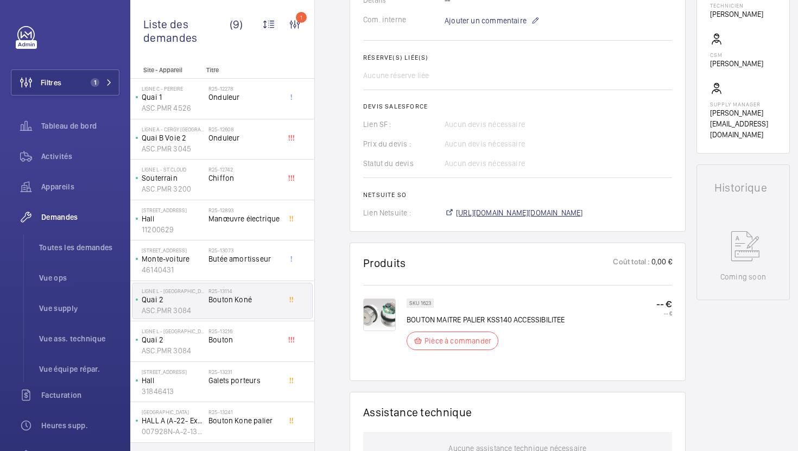
click at [528, 217] on span "https://6461500.app.netsuite.com/app/accounting/transactions/salesord.nl?id=306…" at bounding box center [519, 212] width 127 height 11
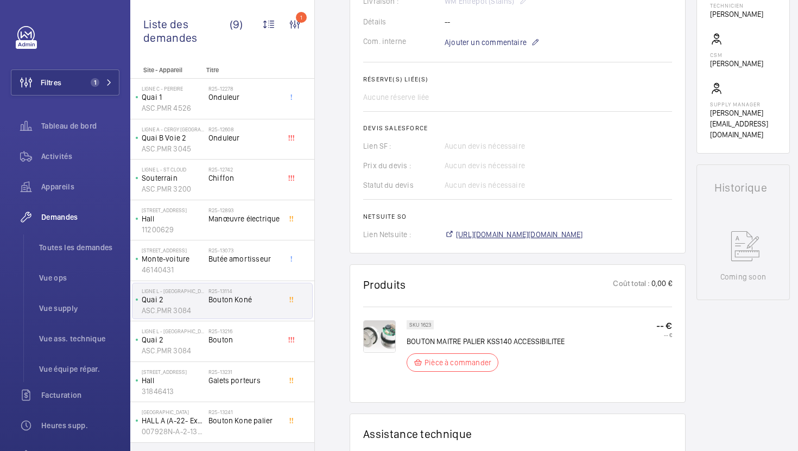
scroll to position [374, 0]
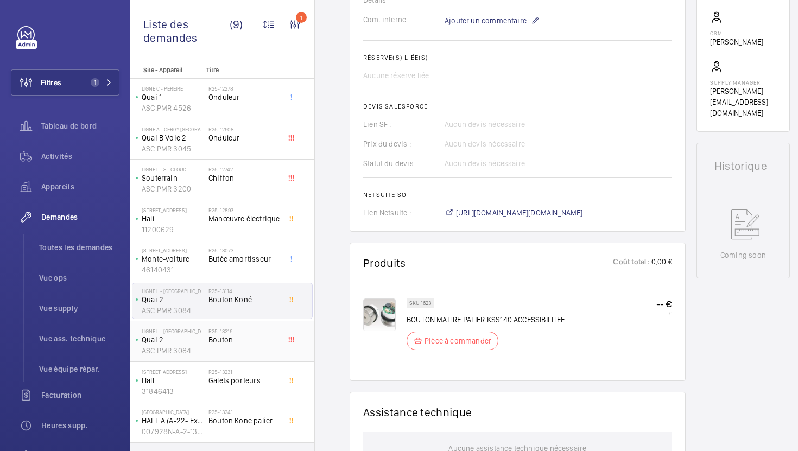
click at [237, 344] on span "Bouton" at bounding box center [244, 339] width 72 height 11
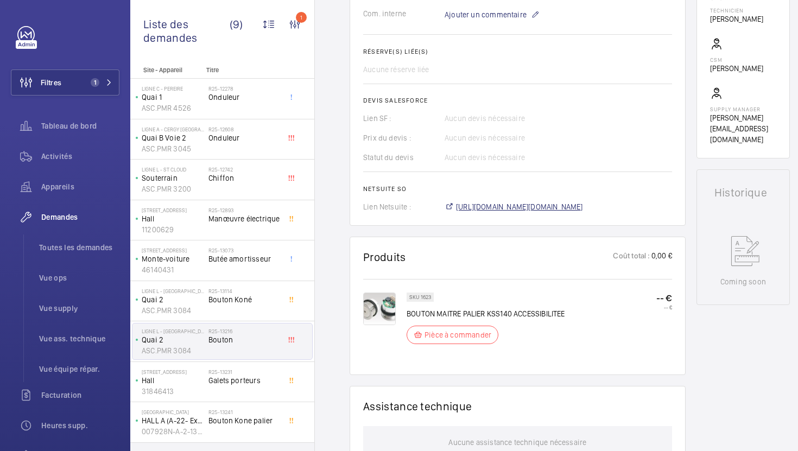
scroll to position [380, 0]
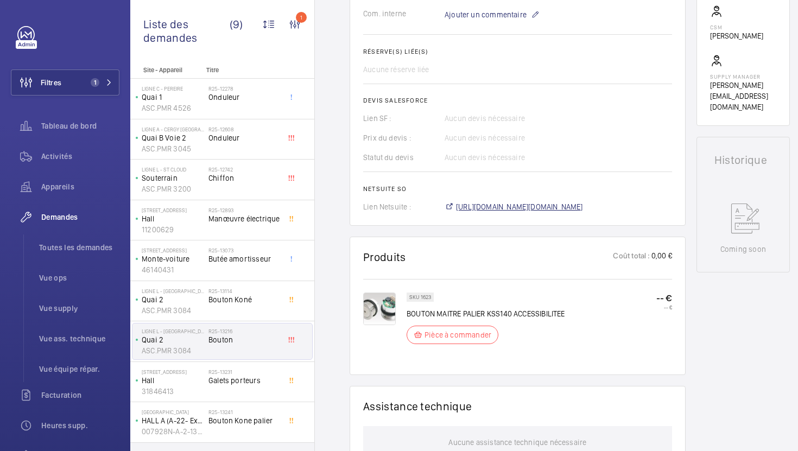
click at [541, 212] on span "https://6461500.app.netsuite.com/app/accounting/transactions/salesord.nl?id=306…" at bounding box center [519, 206] width 127 height 11
click at [250, 382] on span "Galets porteurs" at bounding box center [244, 380] width 72 height 11
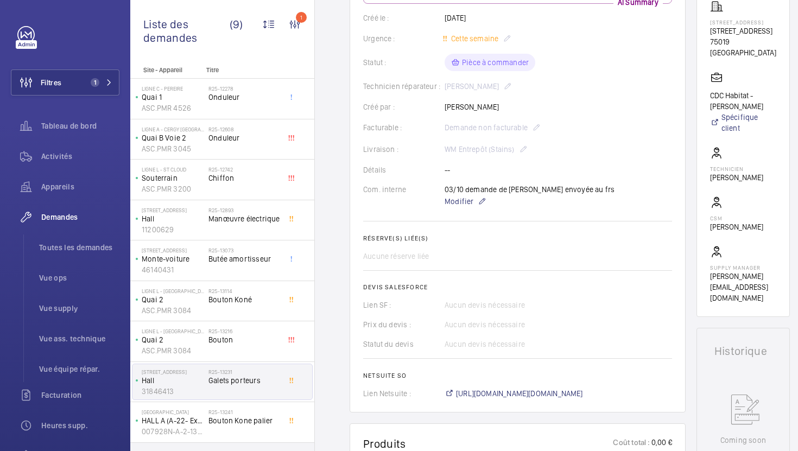
scroll to position [204, 0]
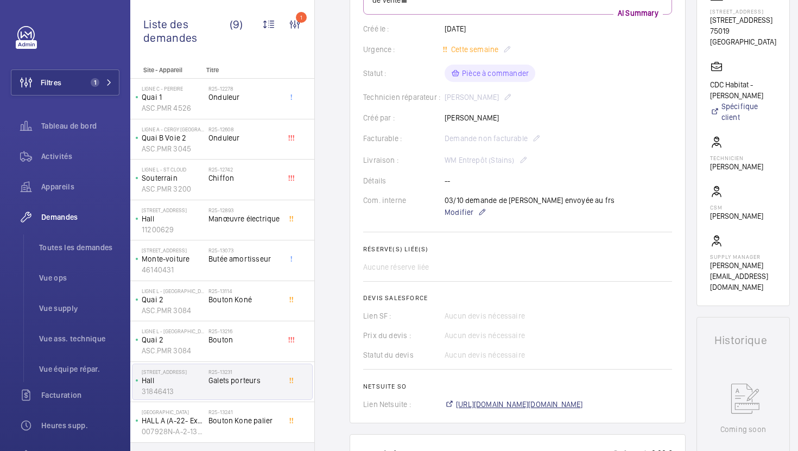
click at [489, 399] on span "https://6461500.app.netsuite.com/app/accounting/transactions/salesord.nl?id=306…" at bounding box center [519, 404] width 127 height 11
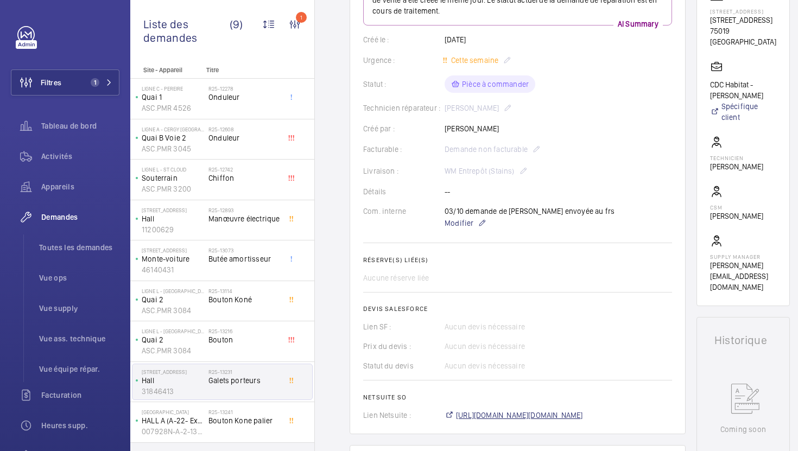
scroll to position [226, 0]
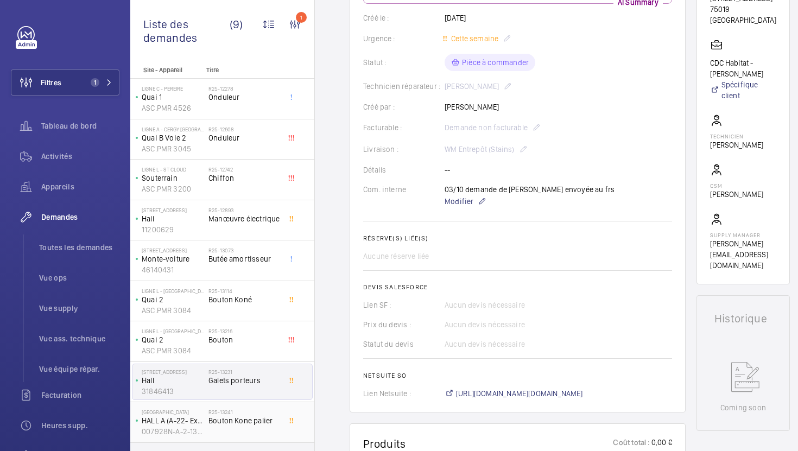
click at [262, 425] on span "Bouton Kone palier" at bounding box center [244, 420] width 72 height 11
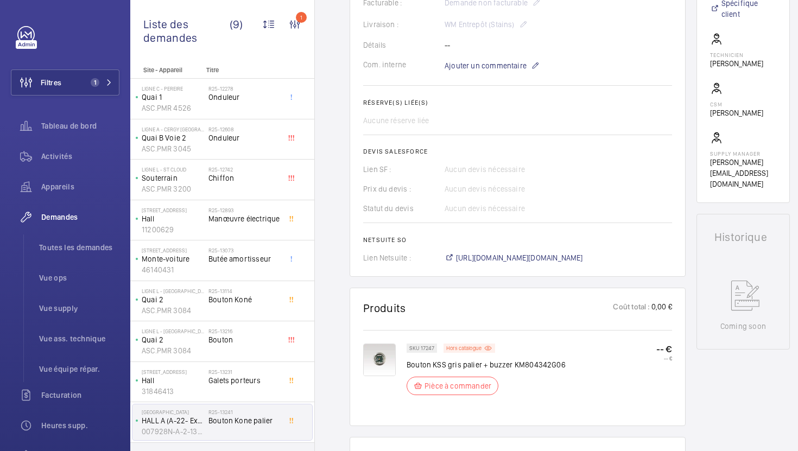
scroll to position [351, 0]
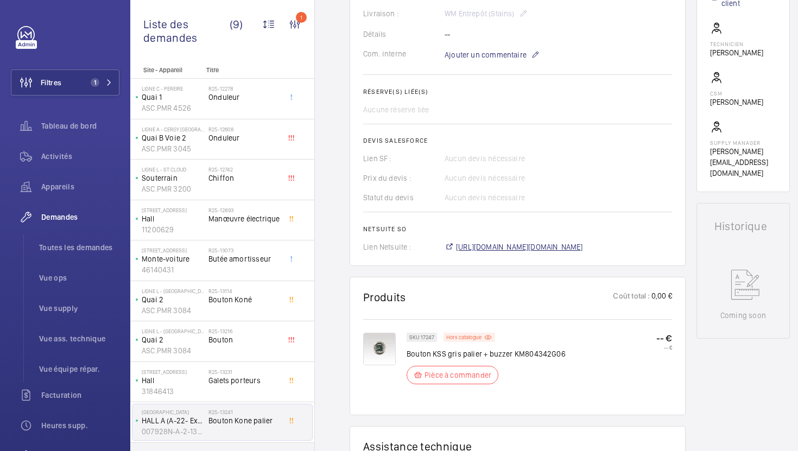
click at [534, 250] on span "[URL][DOMAIN_NAME][DOMAIN_NAME]" at bounding box center [519, 247] width 127 height 11
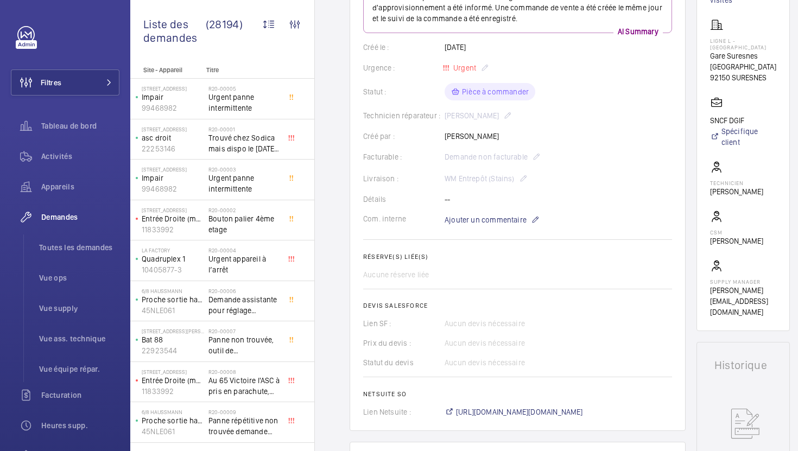
scroll to position [128, 0]
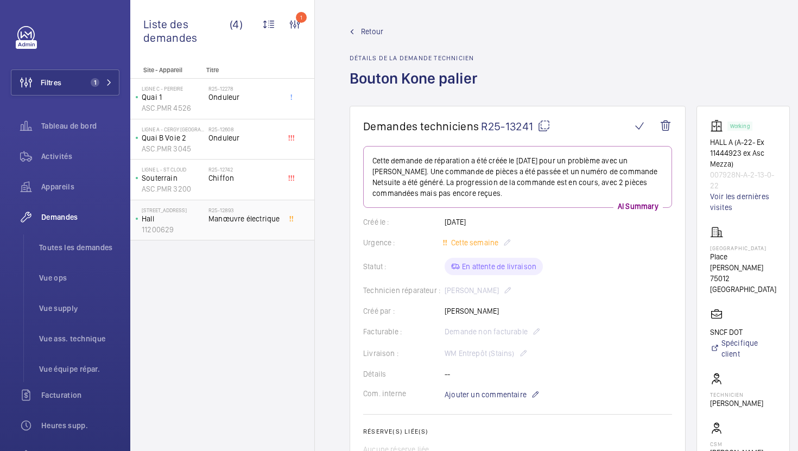
click at [275, 232] on div "R25-12893 Manœuvre électrique" at bounding box center [244, 222] width 72 height 31
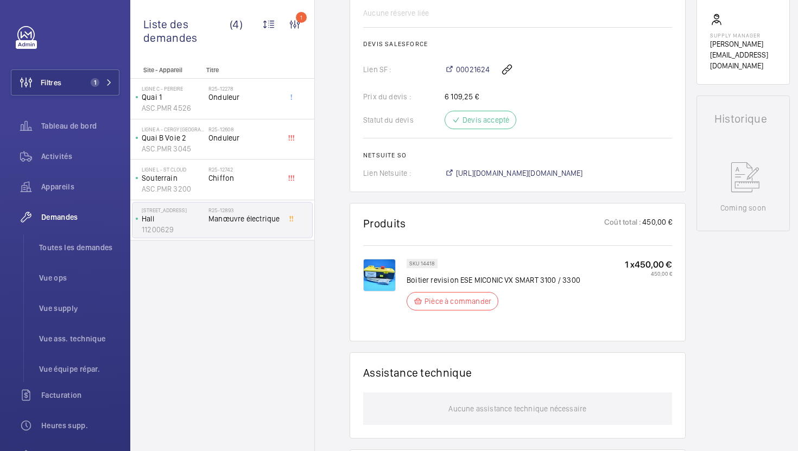
scroll to position [427, 0]
click at [515, 178] on span "[URL][DOMAIN_NAME][DOMAIN_NAME]" at bounding box center [519, 172] width 127 height 11
